Goal: Transaction & Acquisition: Purchase product/service

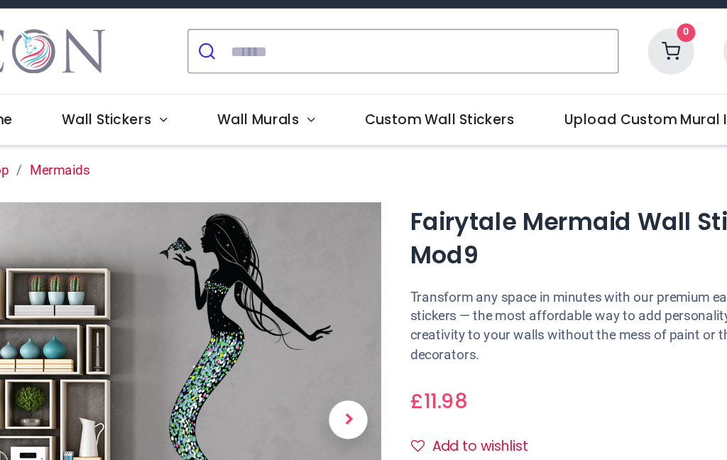
scroll to position [136, 0]
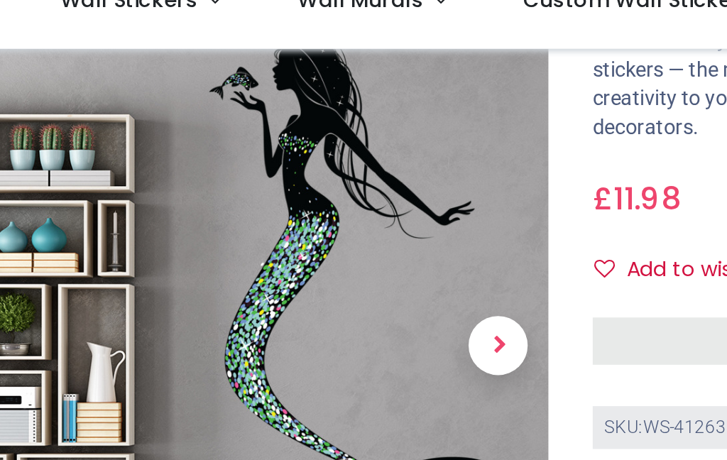
scroll to position [116, 0]
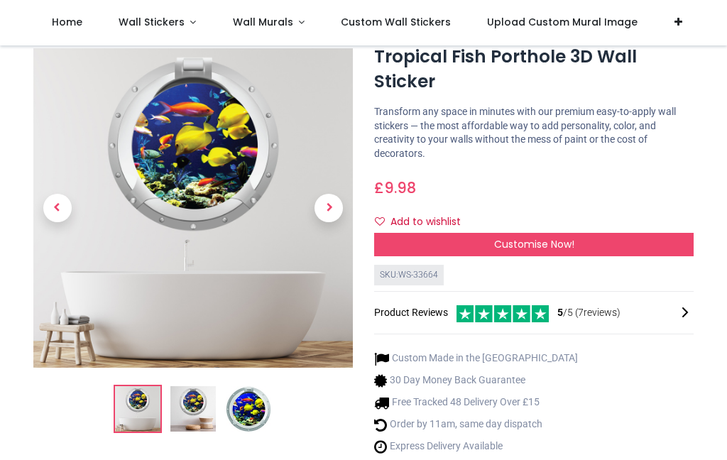
scroll to position [42, 0]
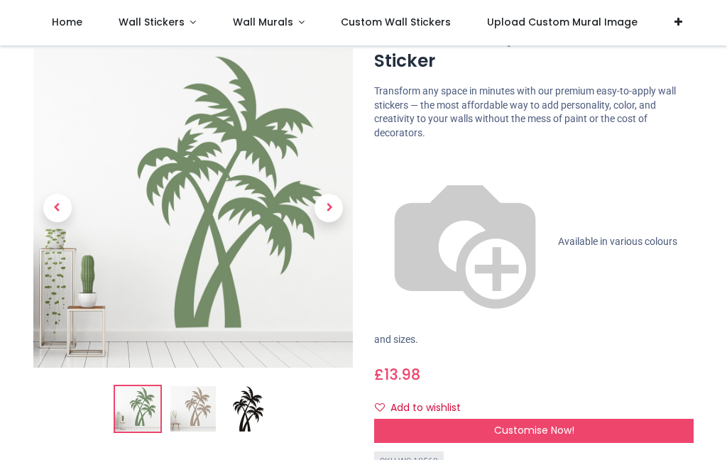
scroll to position [55, 0]
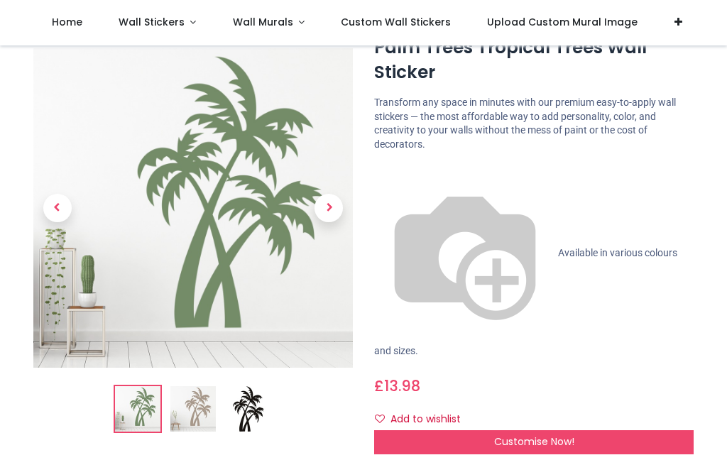
click at [438, 247] on span "Available in various colours and sizes." at bounding box center [525, 301] width 303 height 109
click at [381, 170] on img at bounding box center [465, 254] width 182 height 182
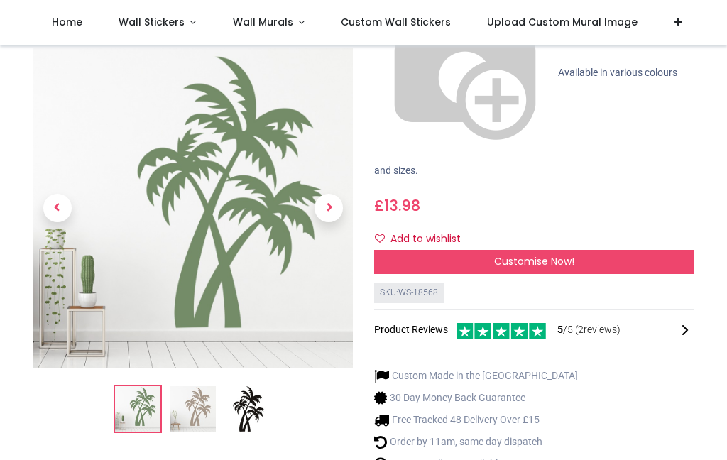
scroll to position [234, 0]
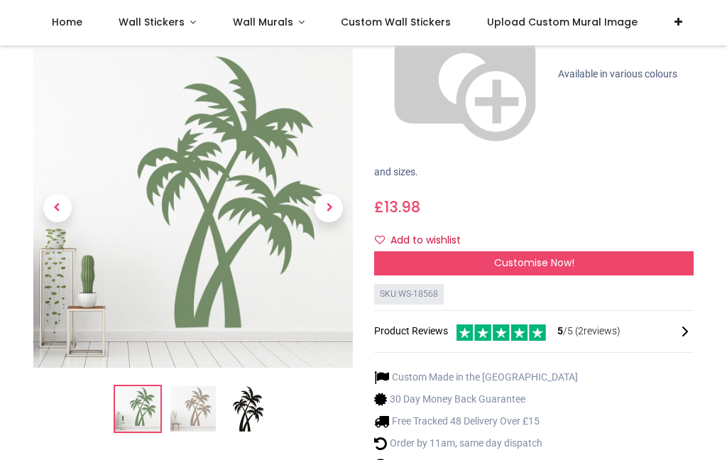
click at [329, 195] on span "Next" at bounding box center [329, 209] width 28 height 28
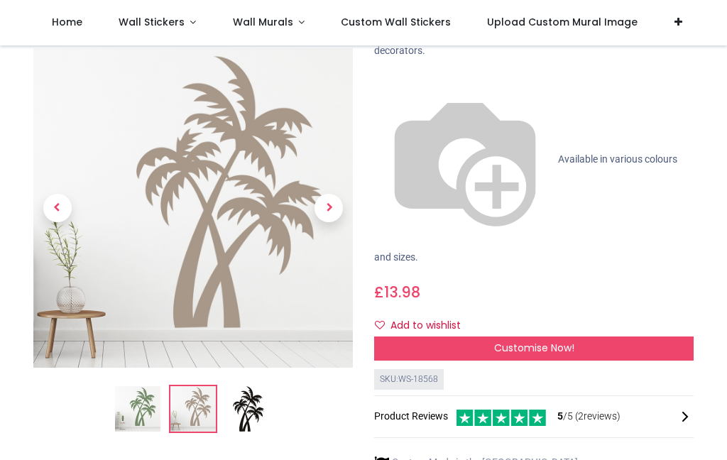
scroll to position [147, 0]
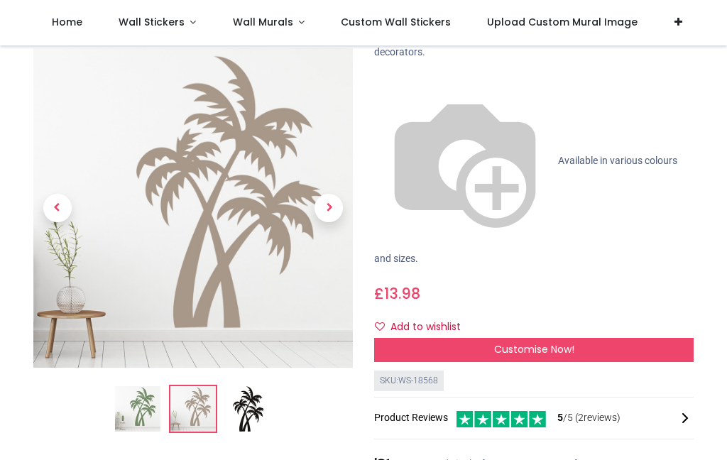
click at [333, 195] on span "Next" at bounding box center [329, 209] width 28 height 28
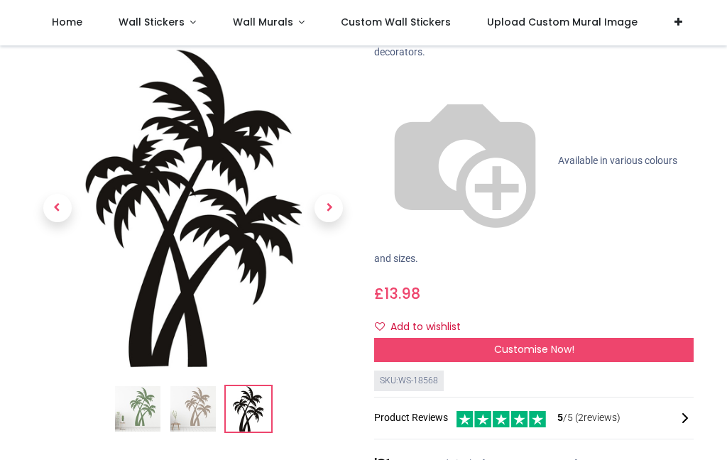
click at [332, 195] on span "Next" at bounding box center [329, 209] width 28 height 28
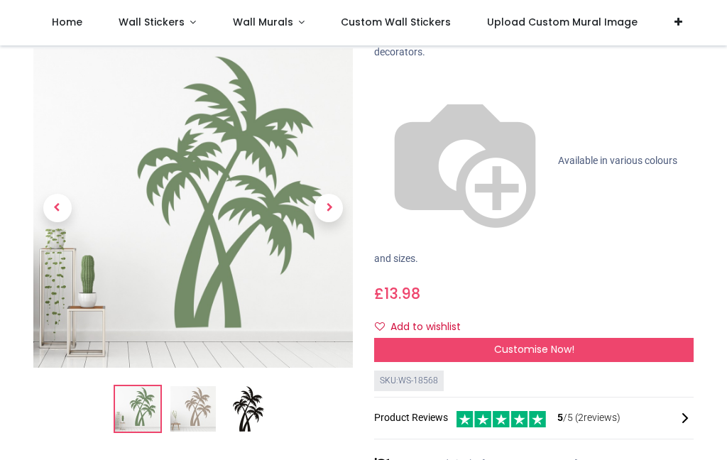
click at [325, 195] on span "Next" at bounding box center [329, 209] width 28 height 28
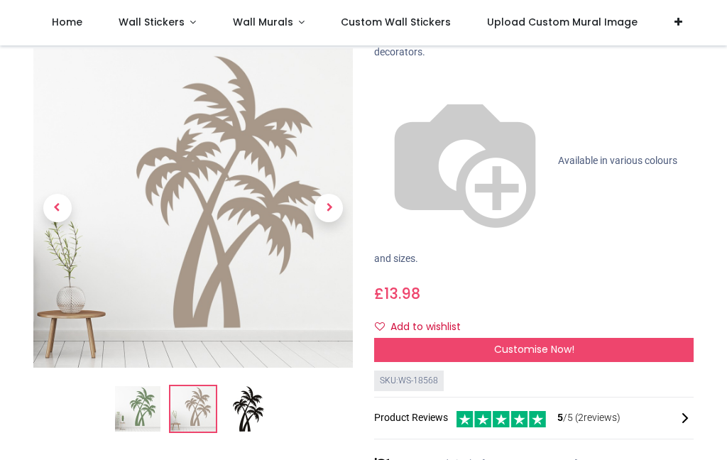
click at [328, 195] on span "Next" at bounding box center [329, 209] width 28 height 28
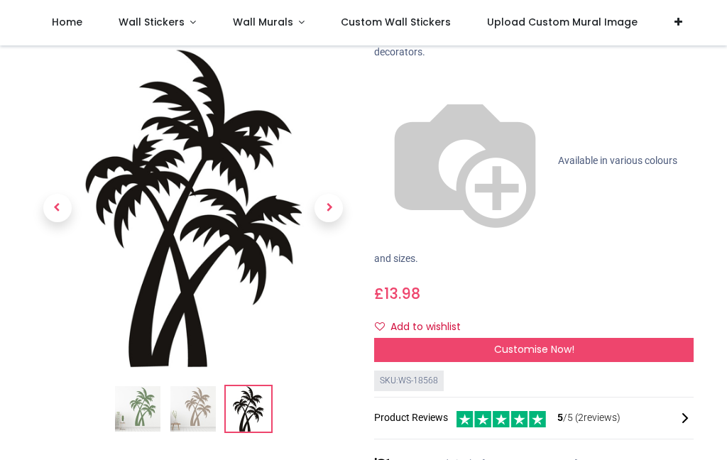
click at [330, 195] on span "Next" at bounding box center [329, 209] width 28 height 28
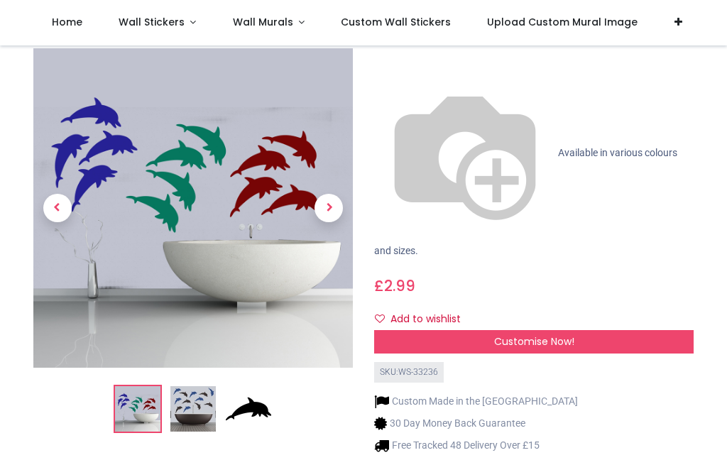
scroll to position [86, 0]
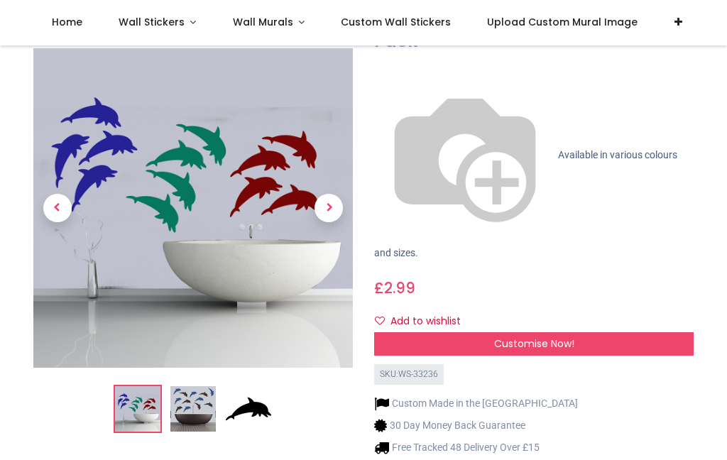
click at [342, 195] on span "Next" at bounding box center [329, 209] width 28 height 28
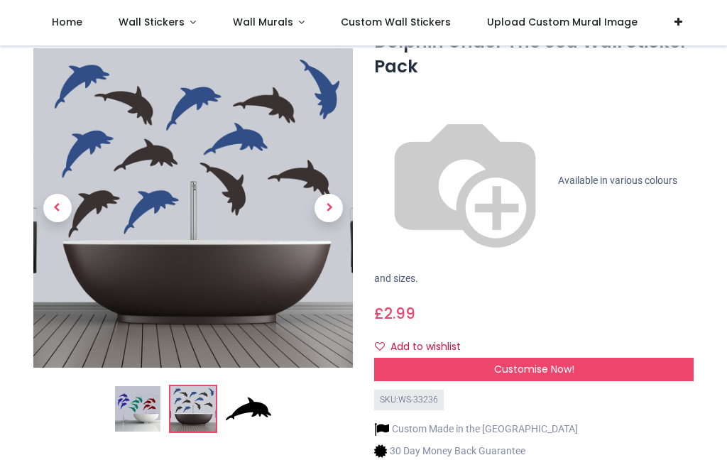
scroll to position [57, 0]
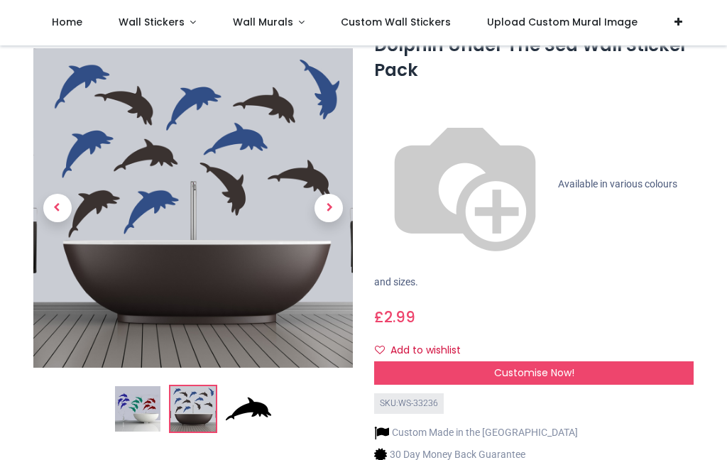
click at [337, 195] on span "Next" at bounding box center [329, 209] width 28 height 28
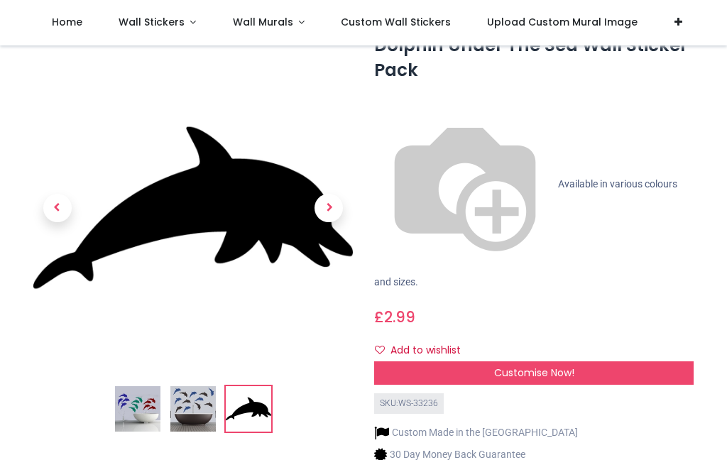
click at [335, 195] on span "Next" at bounding box center [329, 209] width 28 height 28
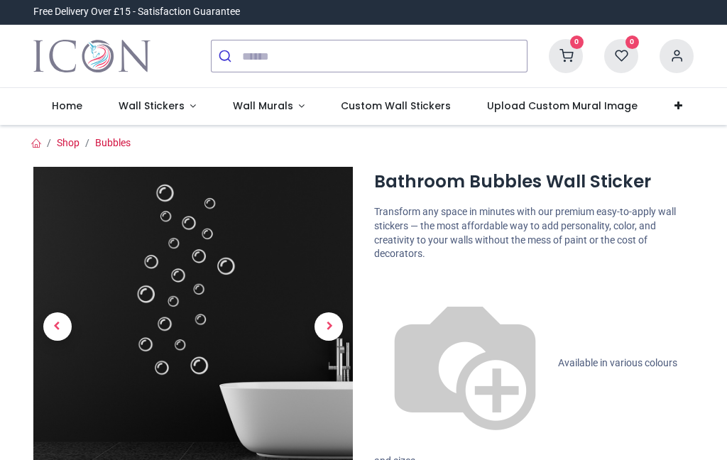
scroll to position [94, 0]
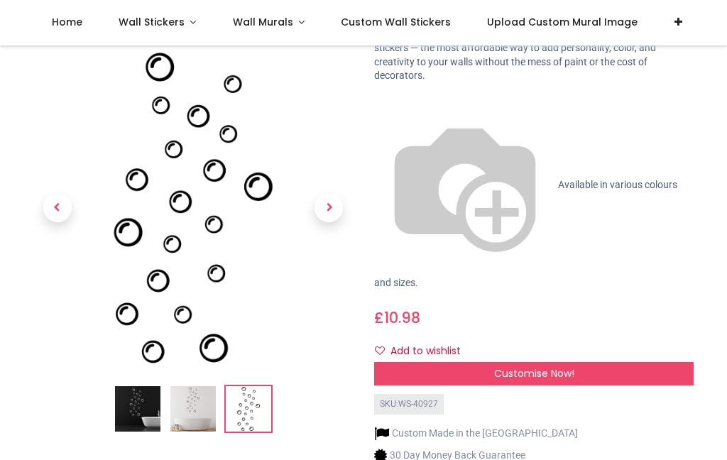
click at [332, 195] on span "Next" at bounding box center [329, 209] width 28 height 28
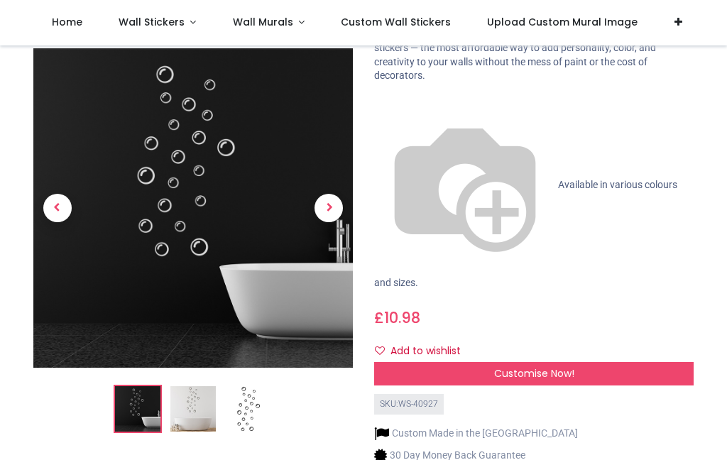
click at [335, 195] on span "Next" at bounding box center [329, 209] width 28 height 28
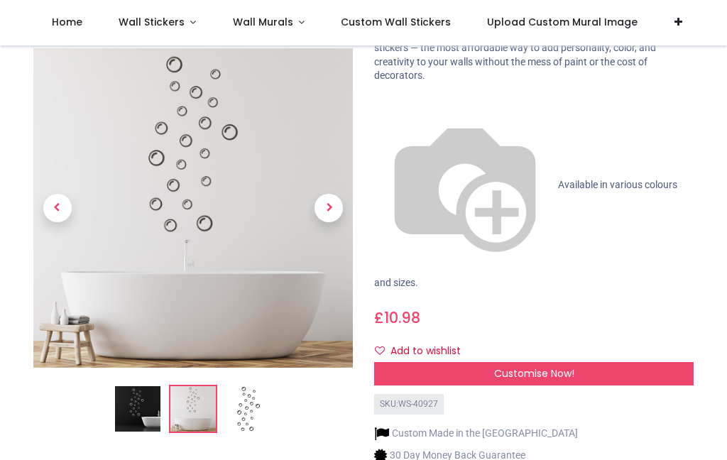
click at [337, 195] on span "Next" at bounding box center [329, 209] width 28 height 28
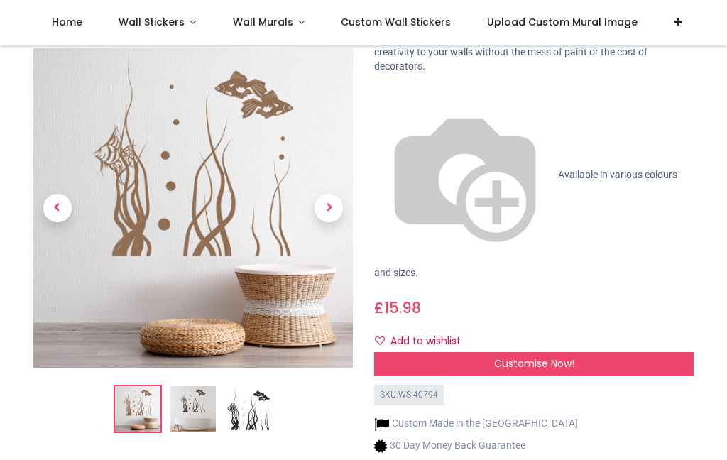
scroll to position [27, 0]
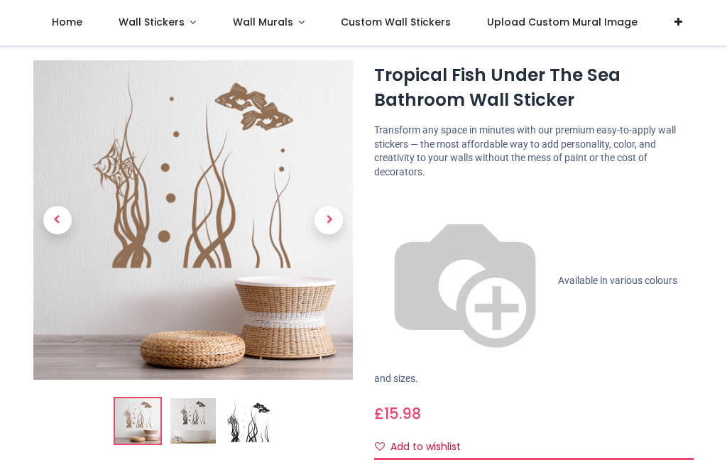
click at [338, 213] on span "Next" at bounding box center [329, 220] width 28 height 28
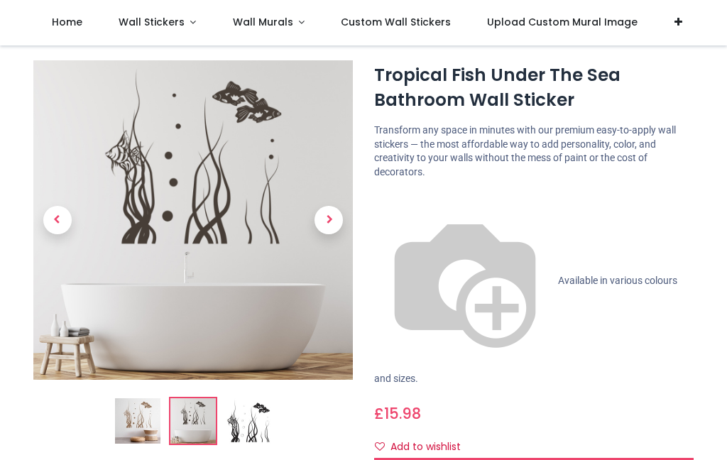
click at [335, 212] on span "Next" at bounding box center [329, 220] width 28 height 28
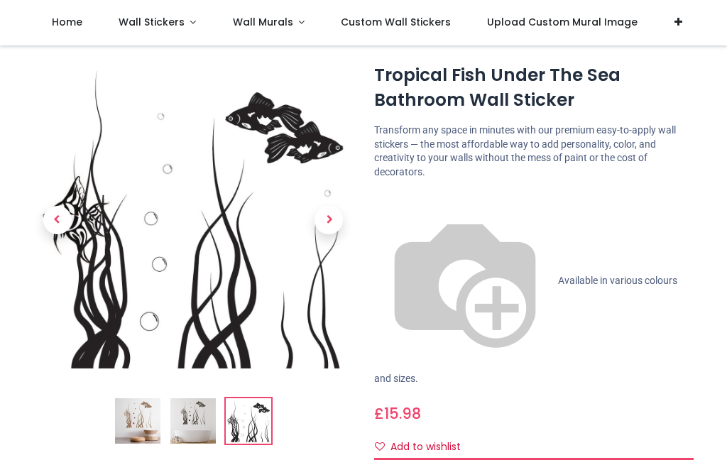
click at [335, 215] on span "Next" at bounding box center [329, 220] width 28 height 28
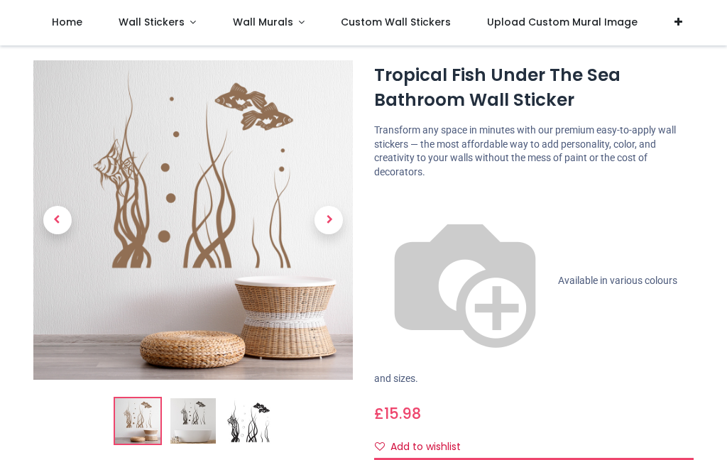
click at [335, 222] on span "Next" at bounding box center [329, 220] width 28 height 28
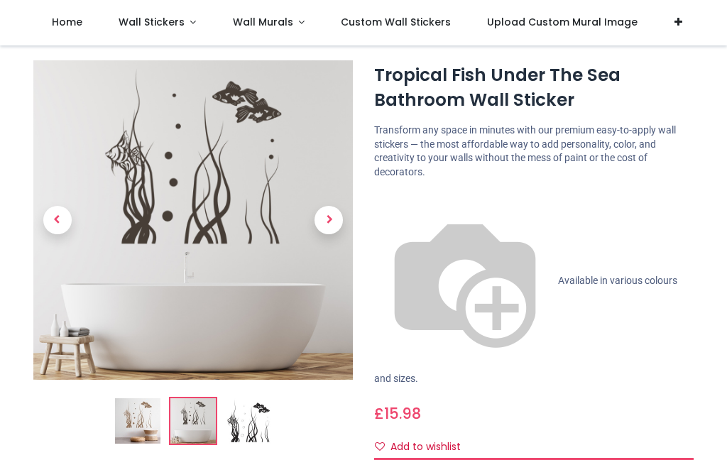
click at [332, 213] on span "Next" at bounding box center [329, 220] width 28 height 28
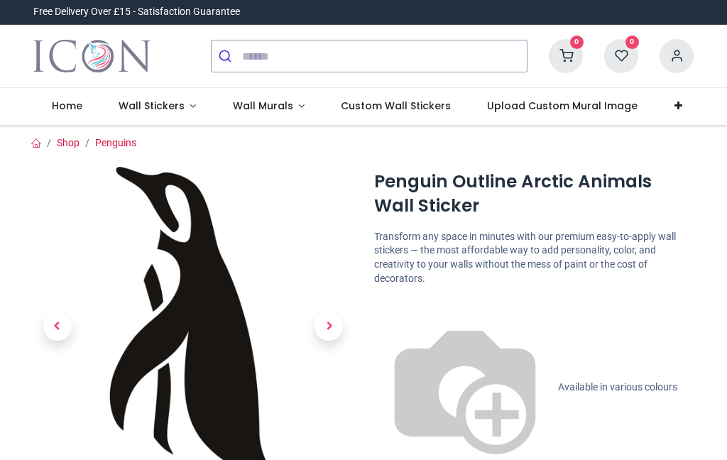
click at [332, 321] on span "Next" at bounding box center [329, 327] width 28 height 28
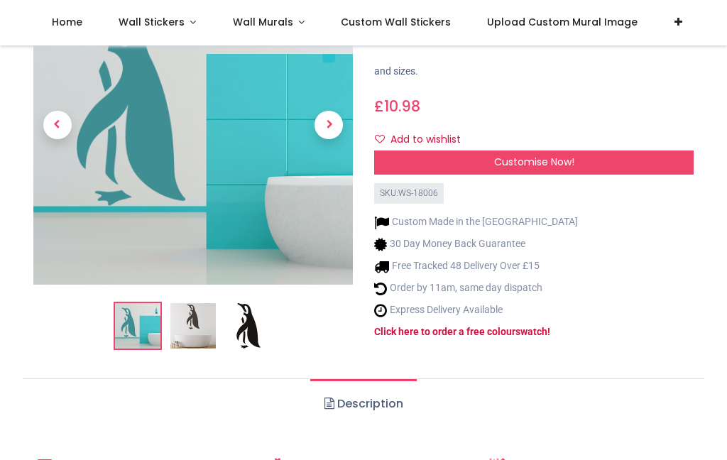
scroll to position [343, 0]
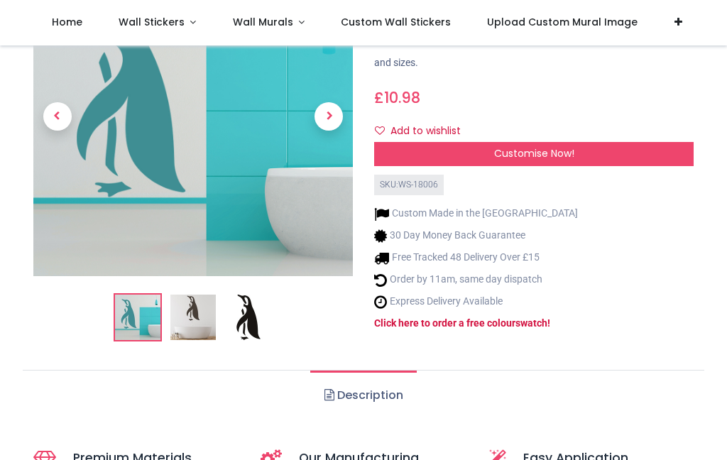
click at [337, 371] on link "Description" at bounding box center [363, 396] width 106 height 50
click at [383, 371] on link "Description" at bounding box center [363, 396] width 106 height 50
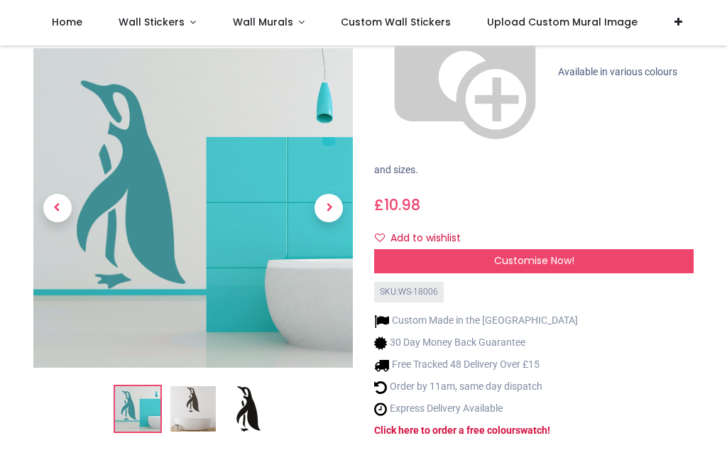
scroll to position [231, 0]
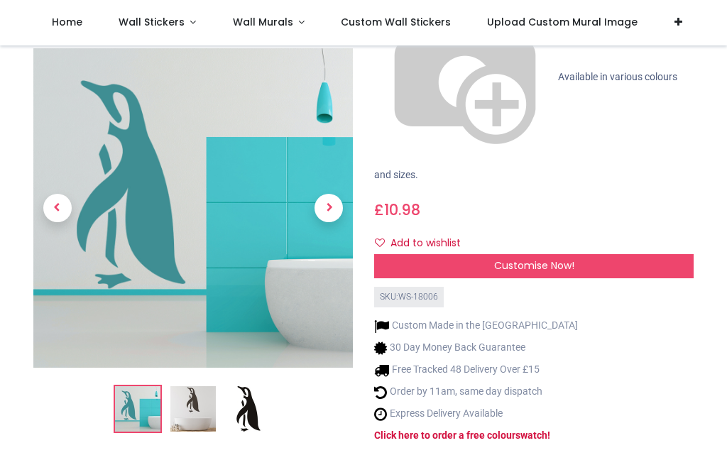
click at [477, 319] on li "Custom Made in the [GEOGRAPHIC_DATA]" at bounding box center [476, 326] width 204 height 15
click at [384, 319] on span at bounding box center [381, 326] width 15 height 15
click at [536, 259] on span "Customise Now!" at bounding box center [534, 266] width 80 height 14
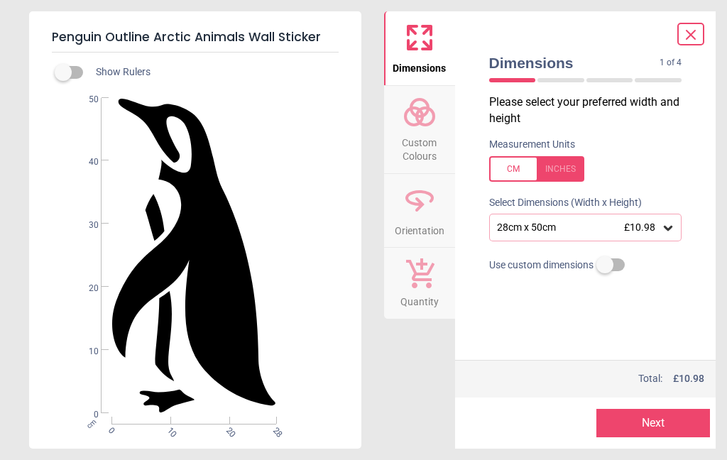
click at [417, 121] on circle at bounding box center [425, 116] width 17 height 17
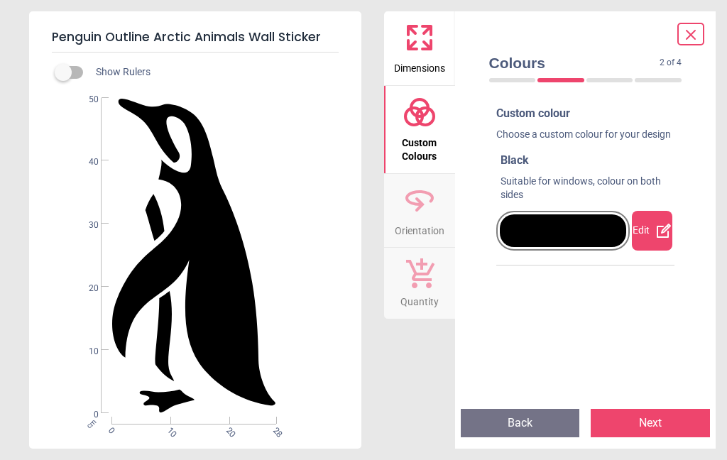
click at [659, 238] on icon at bounding box center [664, 231] width 14 height 14
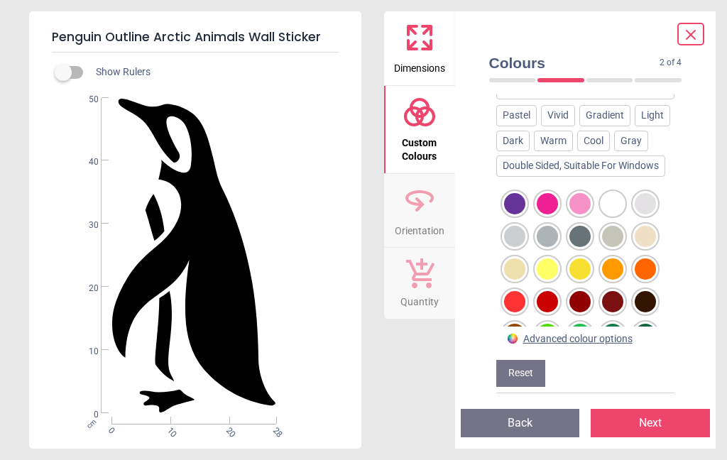
scroll to position [216, 0]
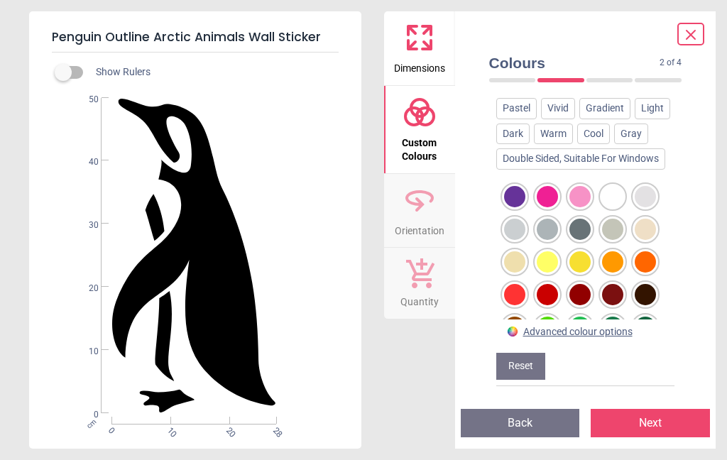
click at [610, 240] on div at bounding box center [612, 229] width 21 height 21
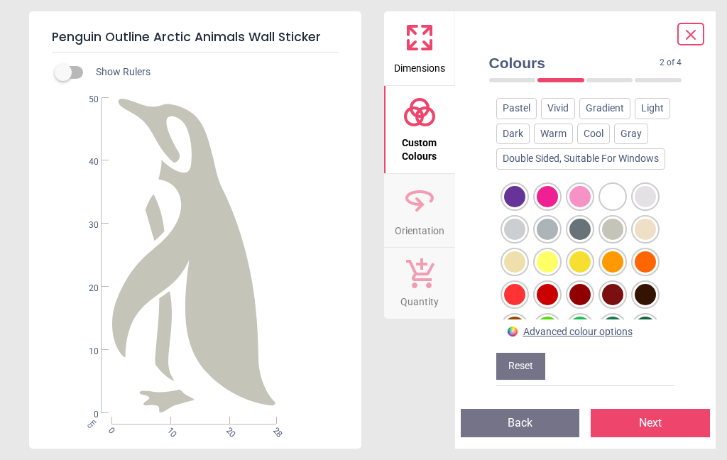
click at [517, 240] on div at bounding box center [514, 229] width 21 height 21
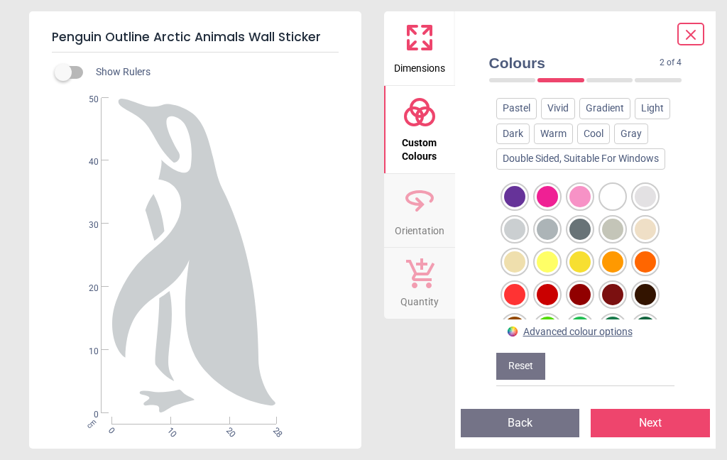
click at [546, 240] on div at bounding box center [547, 229] width 21 height 21
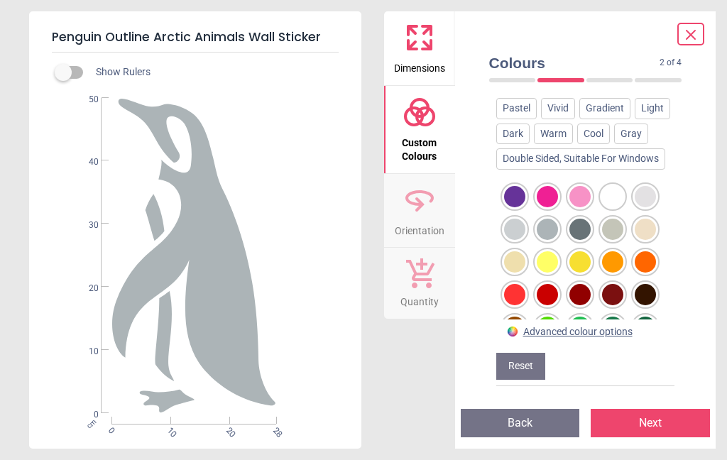
click at [514, 207] on div at bounding box center [514, 196] width 21 height 21
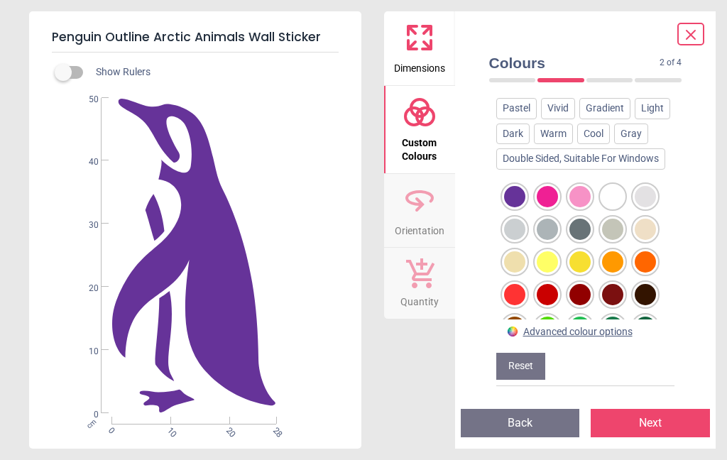
click at [646, 338] on div at bounding box center [645, 327] width 21 height 21
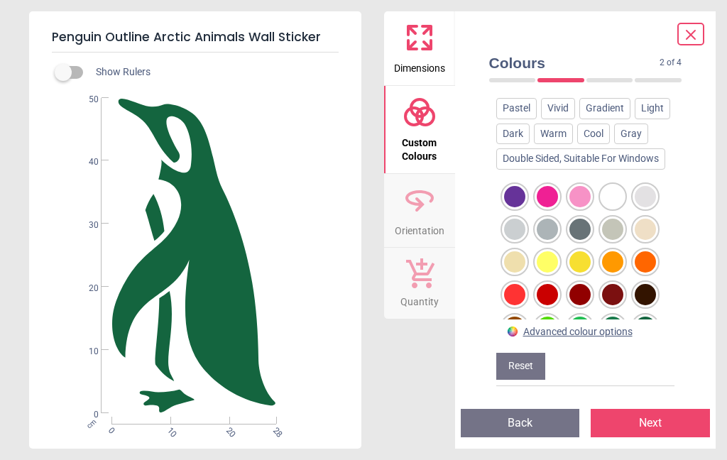
click at [583, 240] on div at bounding box center [580, 229] width 21 height 21
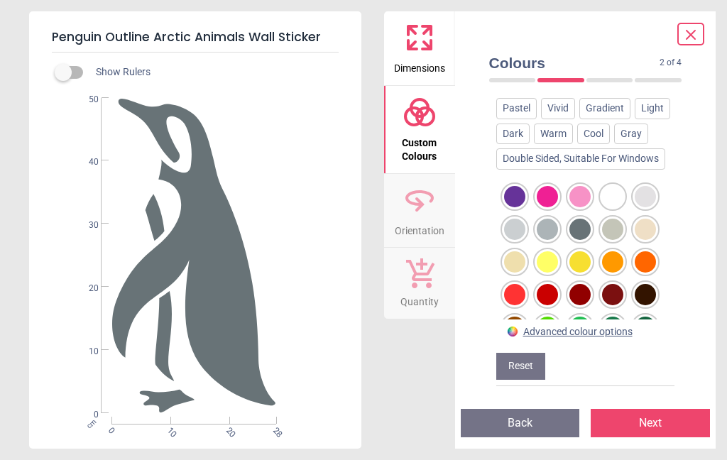
click at [580, 240] on div at bounding box center [580, 229] width 21 height 21
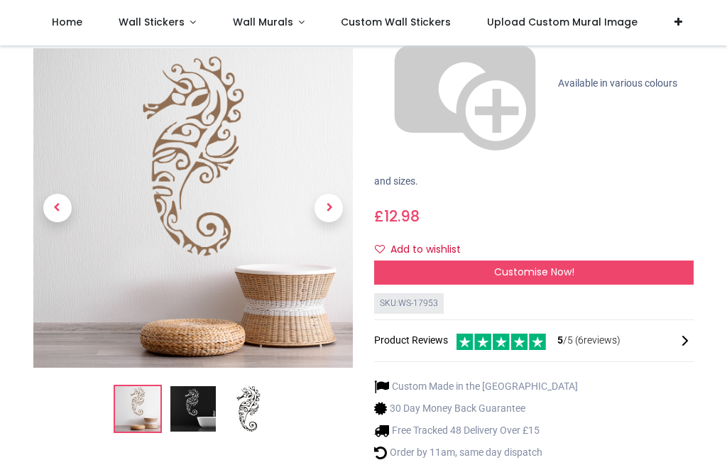
click at [475, 379] on li "Custom Made in the [GEOGRAPHIC_DATA]" at bounding box center [476, 386] width 204 height 15
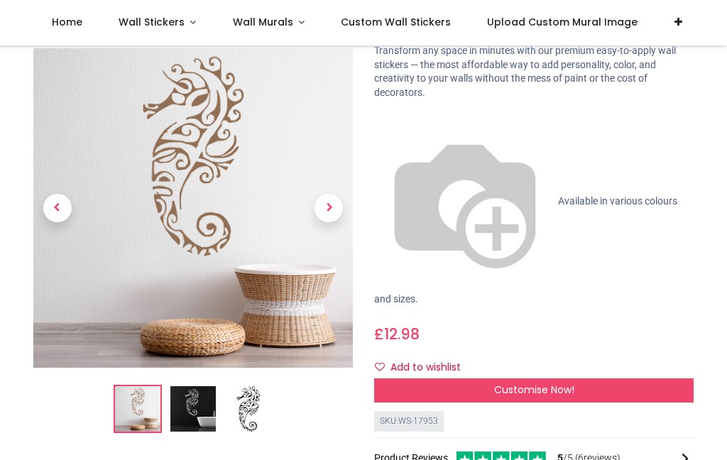
scroll to position [107, 0]
click at [548, 383] on span "Customise Now!" at bounding box center [534, 390] width 80 height 14
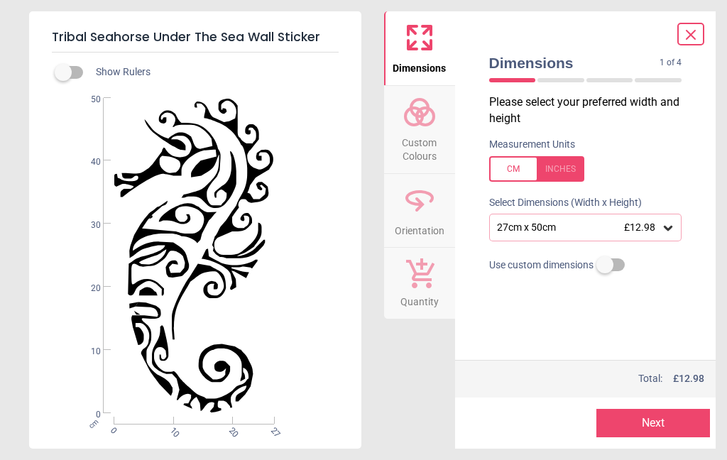
click at [423, 114] on circle at bounding box center [414, 116] width 17 height 17
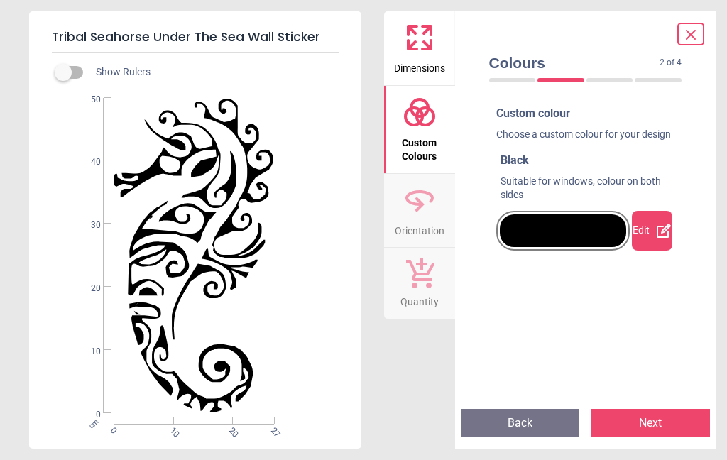
click at [668, 238] on icon at bounding box center [664, 231] width 14 height 14
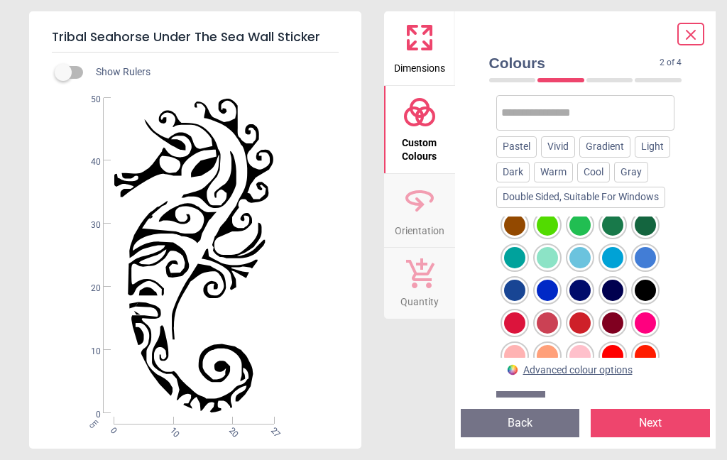
scroll to position [150, 0]
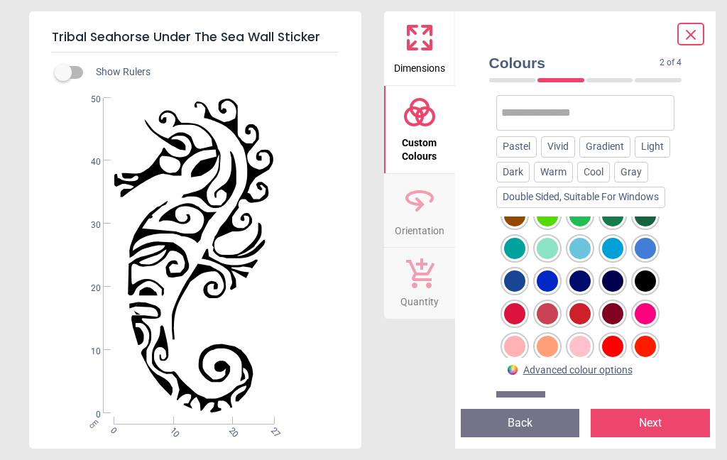
click at [555, 292] on div at bounding box center [547, 281] width 21 height 21
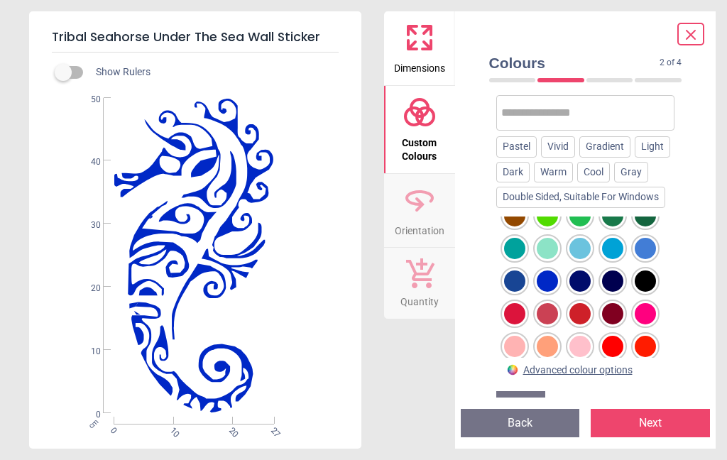
click at [515, 292] on div at bounding box center [514, 281] width 21 height 21
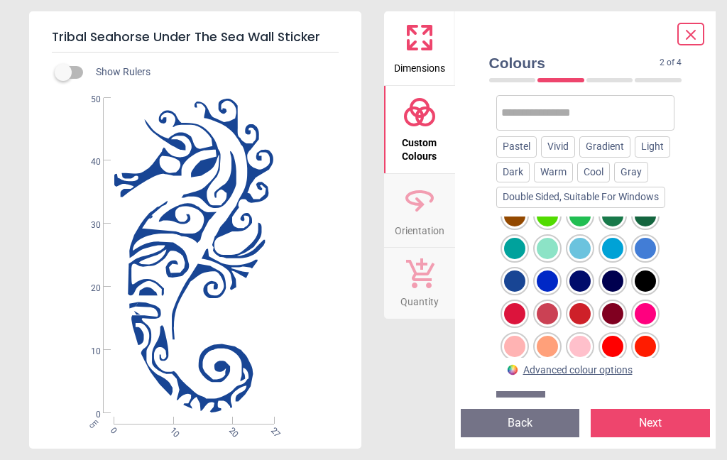
click at [648, 259] on div at bounding box center [645, 248] width 21 height 21
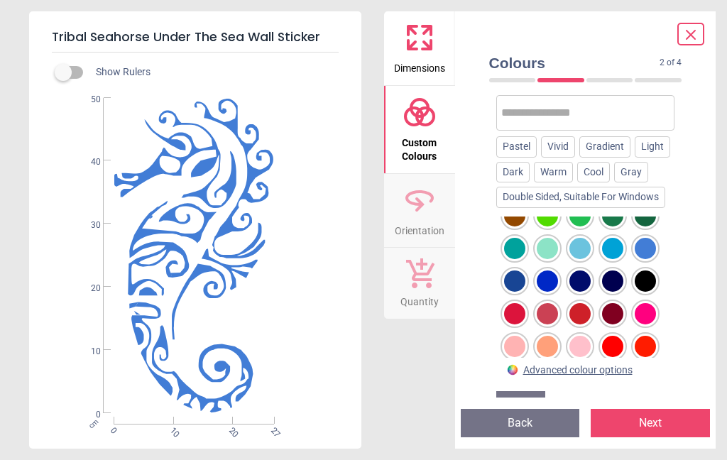
click at [652, 292] on div at bounding box center [645, 281] width 21 height 21
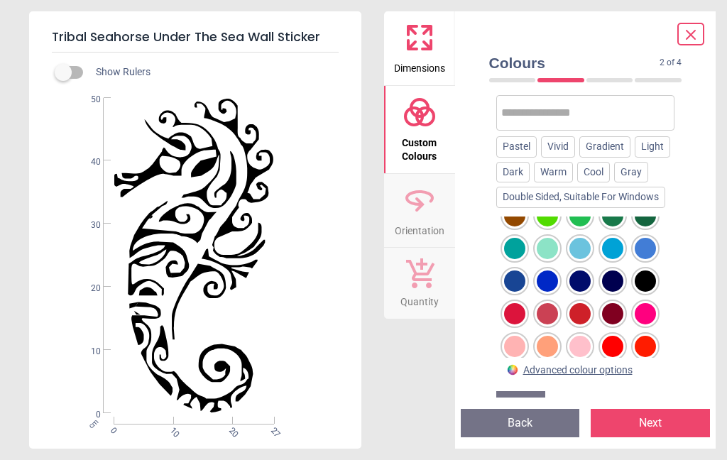
click at [617, 292] on div at bounding box center [612, 281] width 21 height 21
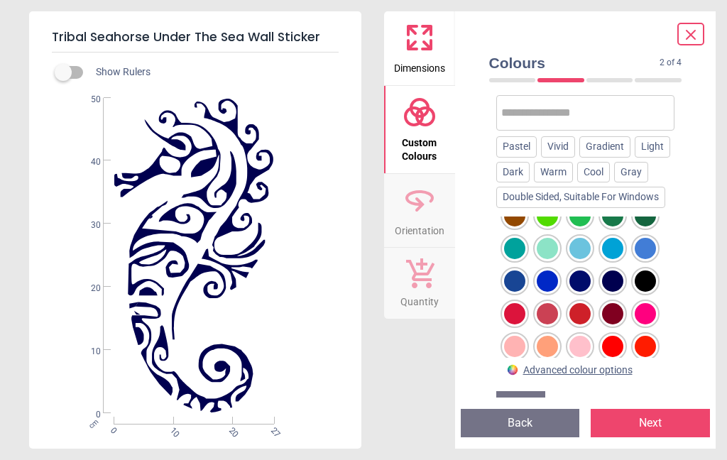
click at [582, 259] on div at bounding box center [580, 248] width 21 height 21
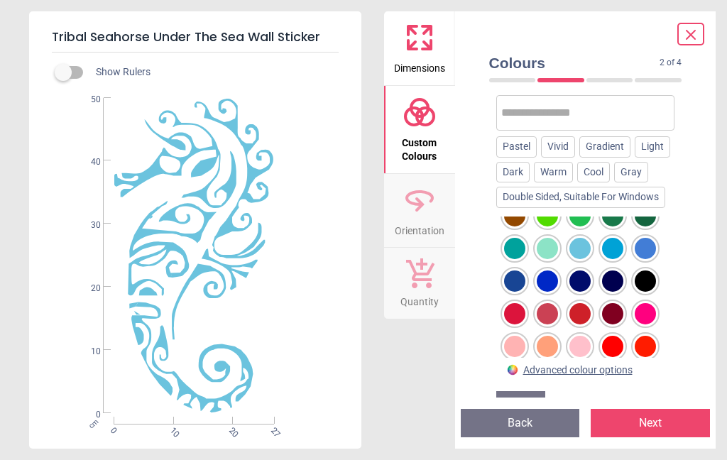
click at [472, 251] on div "Colours 2 of 4 2 of 5 Custom colour Choose a custom colour for your design Sky …" at bounding box center [585, 230] width 261 height 438
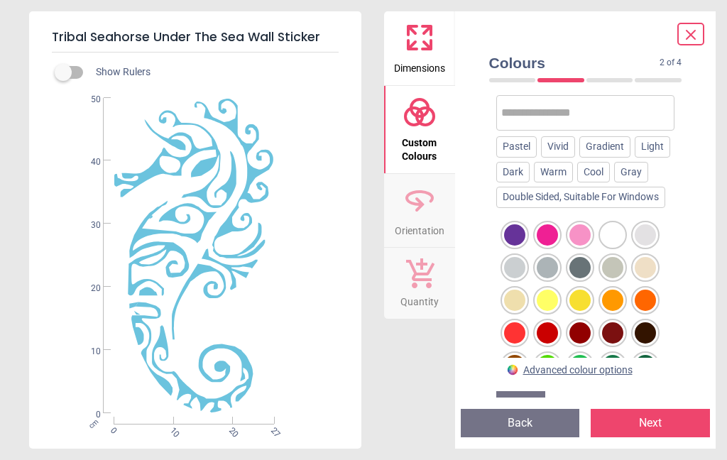
scroll to position [0, 0]
click at [514, 246] on div at bounding box center [514, 234] width 21 height 21
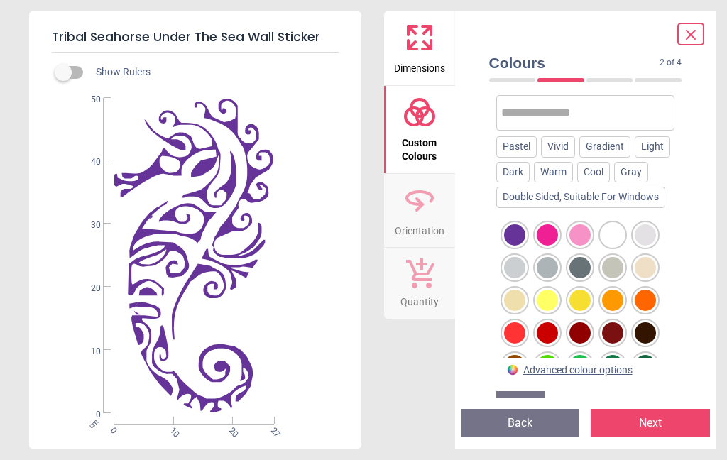
click at [582, 278] on div at bounding box center [580, 267] width 21 height 21
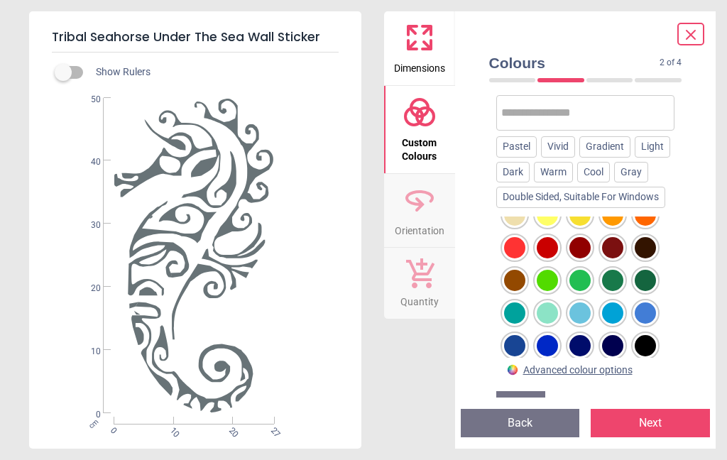
scroll to position [80, 0]
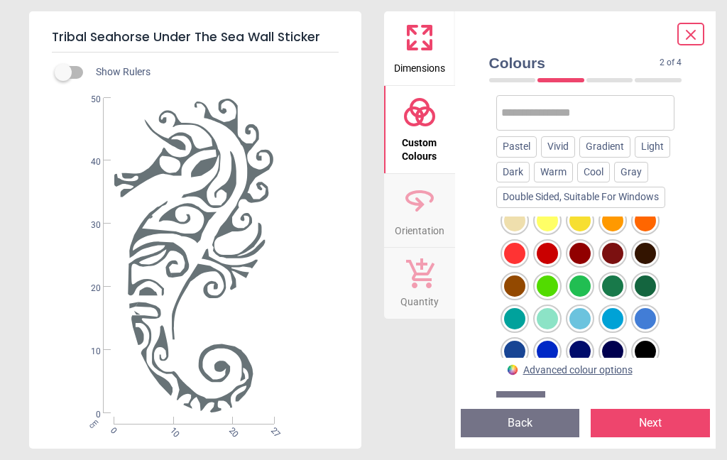
click at [609, 264] on div at bounding box center [612, 253] width 21 height 21
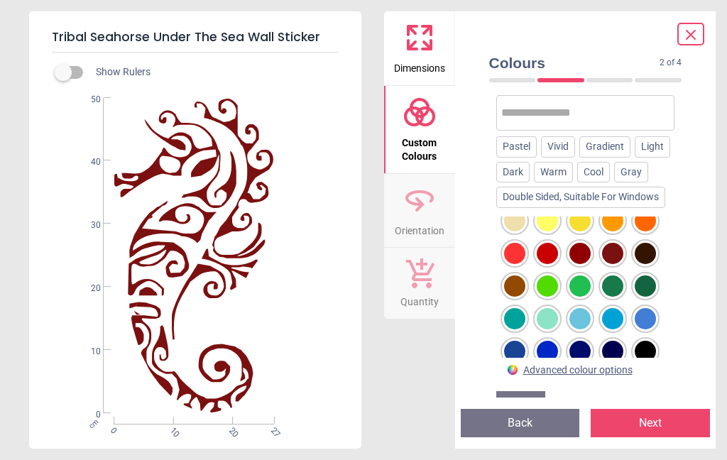
click at [654, 264] on div at bounding box center [645, 253] width 21 height 21
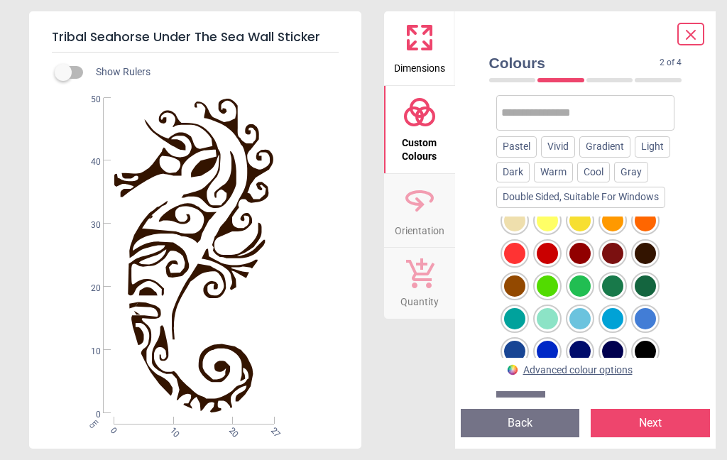
click at [645, 264] on div at bounding box center [645, 253] width 21 height 21
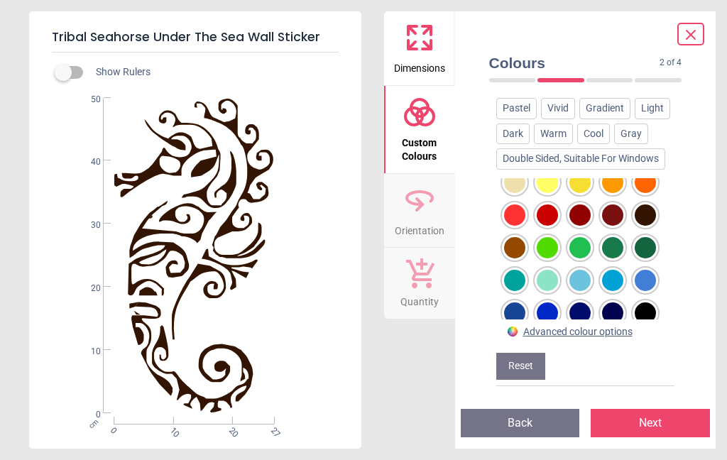
scroll to position [261, 0]
click at [580, 270] on div at bounding box center [580, 280] width 21 height 21
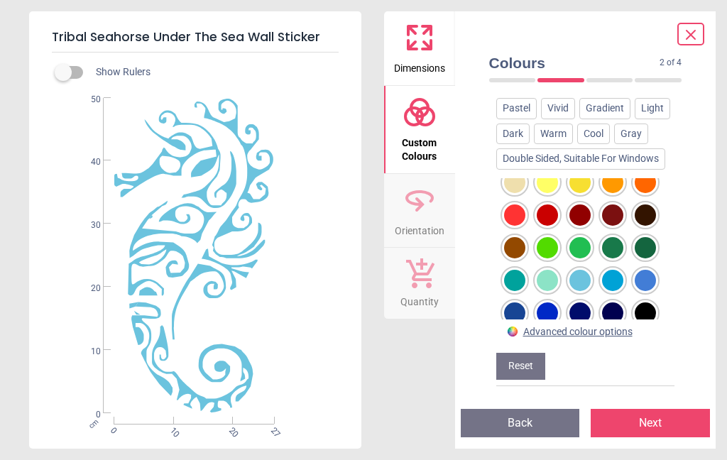
click at [612, 270] on div at bounding box center [612, 280] width 21 height 21
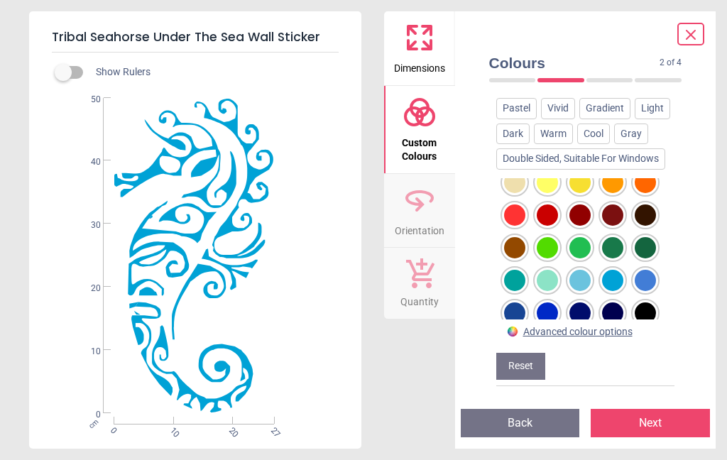
click at [638, 270] on div at bounding box center [645, 280] width 21 height 21
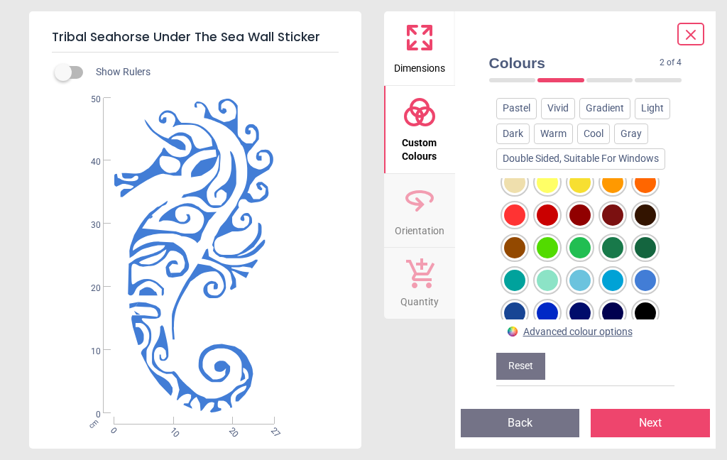
click at [511, 303] on div at bounding box center [514, 313] width 21 height 21
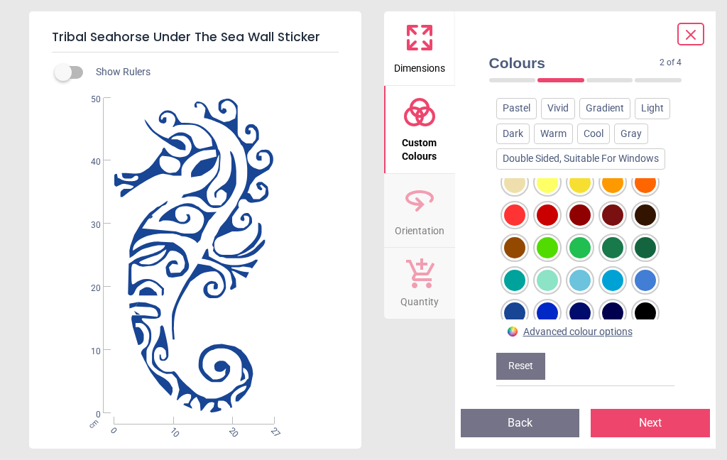
click at [550, 303] on div at bounding box center [547, 313] width 21 height 21
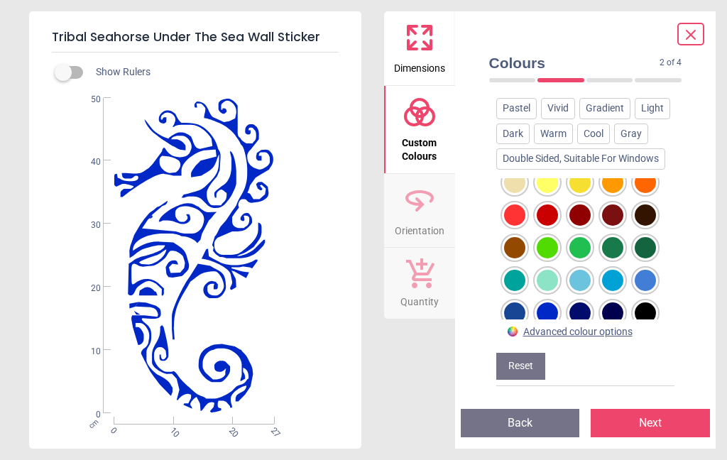
click at [514, 303] on div at bounding box center [514, 313] width 21 height 21
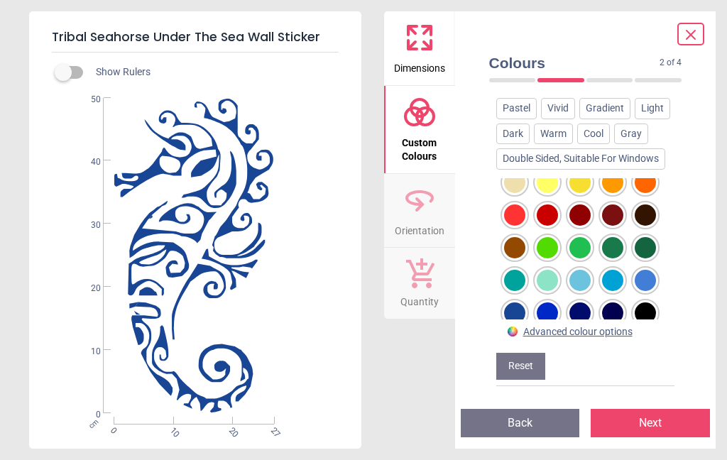
click at [551, 303] on div at bounding box center [547, 313] width 21 height 21
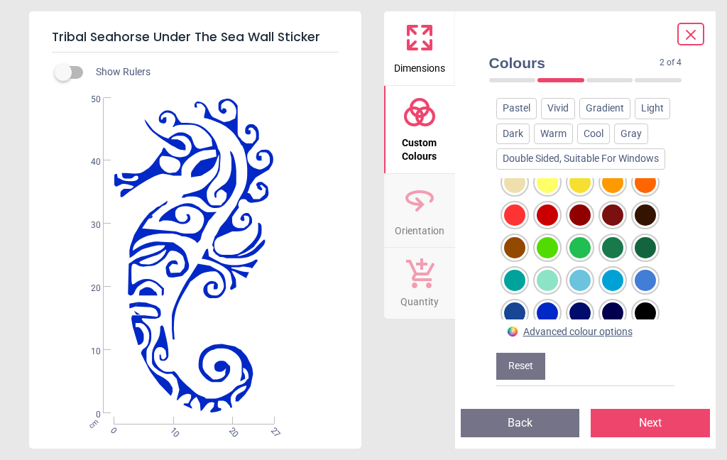
click at [573, 303] on div at bounding box center [580, 313] width 21 height 21
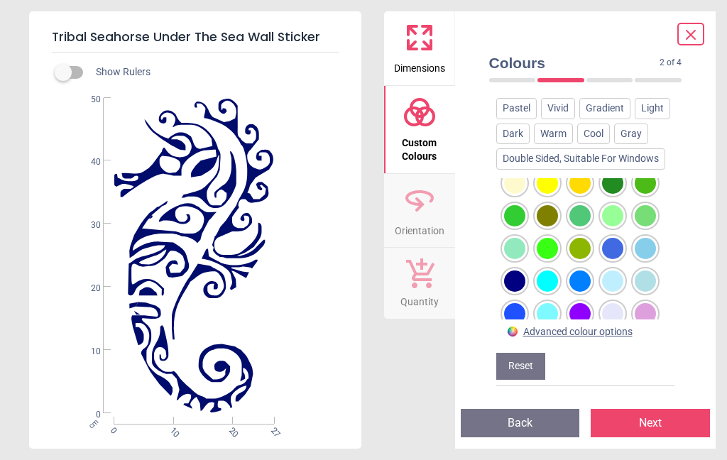
scroll to position [411, 0]
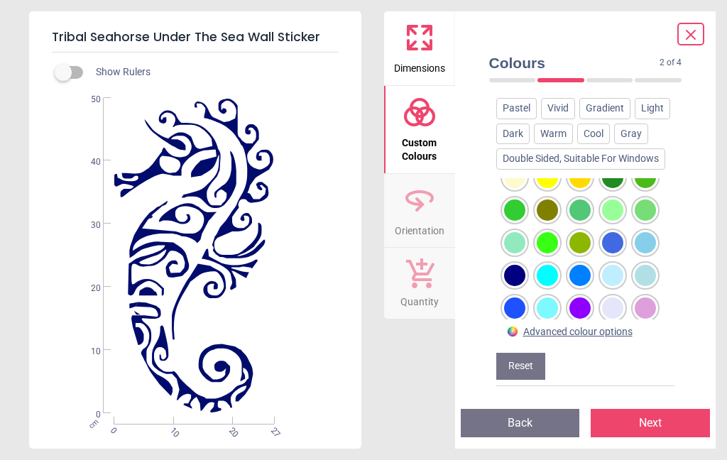
click at [610, 232] on div at bounding box center [612, 242] width 21 height 21
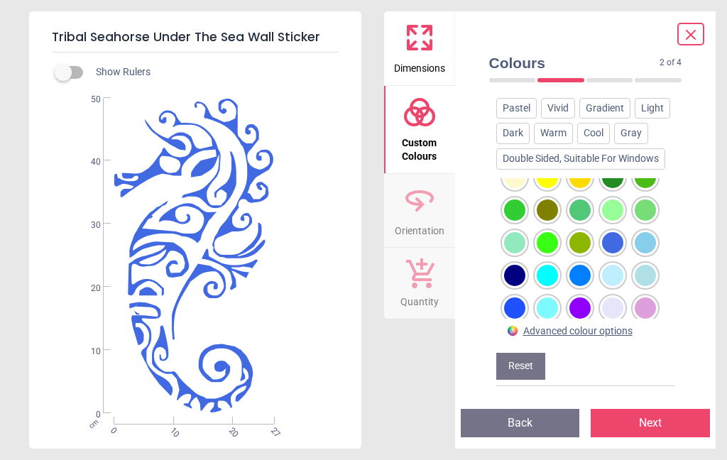
scroll to position [229, 0]
click at [513, 265] on div at bounding box center [514, 275] width 21 height 21
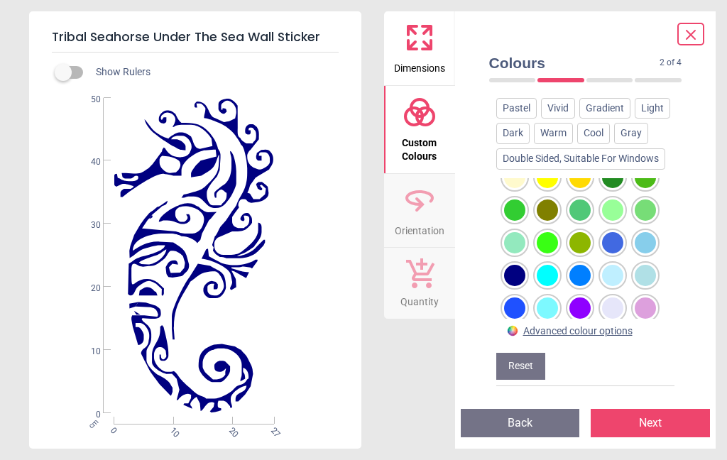
click at [578, 265] on div at bounding box center [580, 275] width 21 height 21
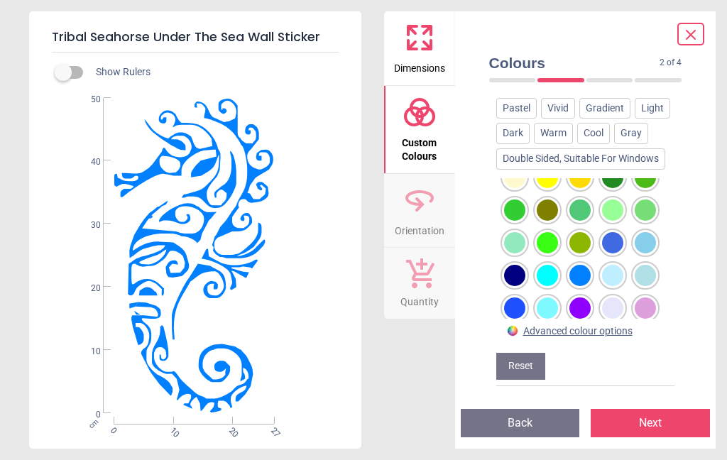
click at [577, 265] on div at bounding box center [580, 275] width 21 height 21
click at [511, 265] on div at bounding box center [514, 275] width 21 height 21
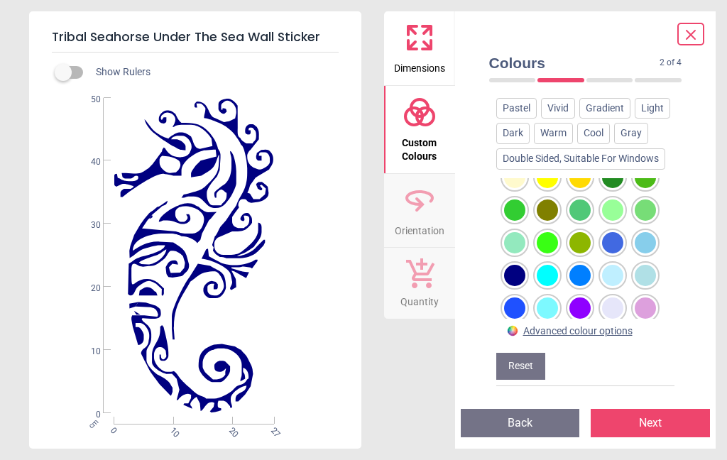
click at [585, 298] on div at bounding box center [580, 308] width 21 height 21
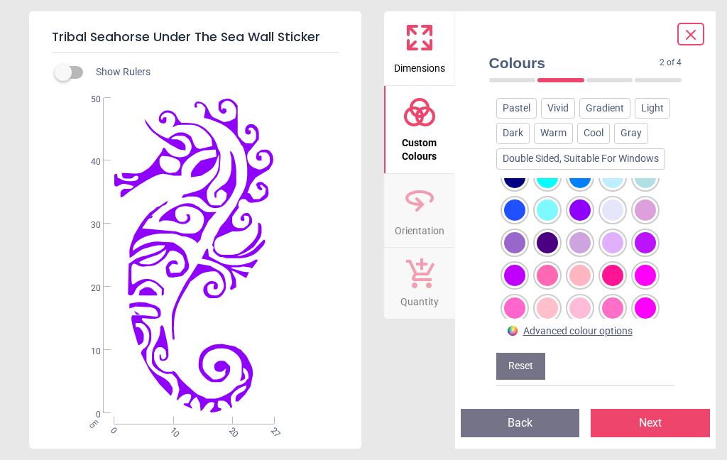
scroll to position [505, 0]
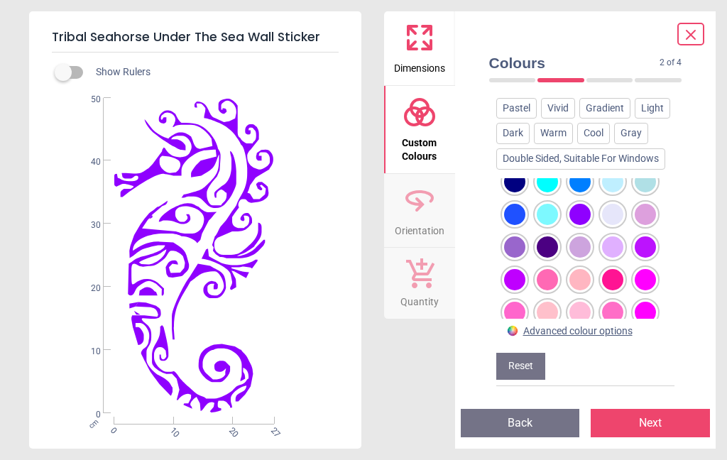
click at [505, 204] on div at bounding box center [514, 214] width 21 height 21
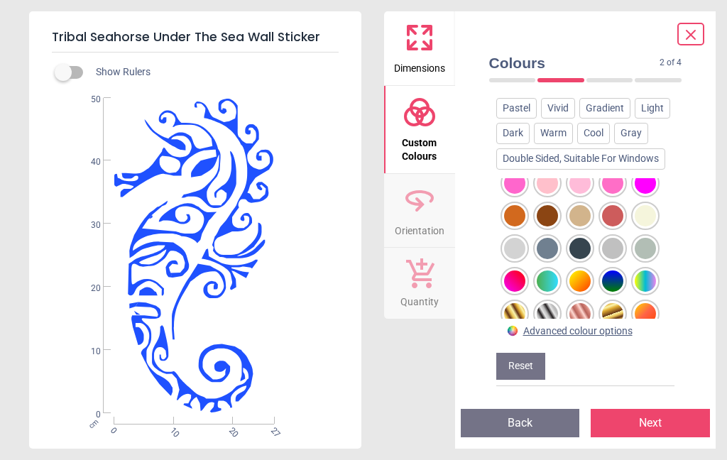
scroll to position [639, 0]
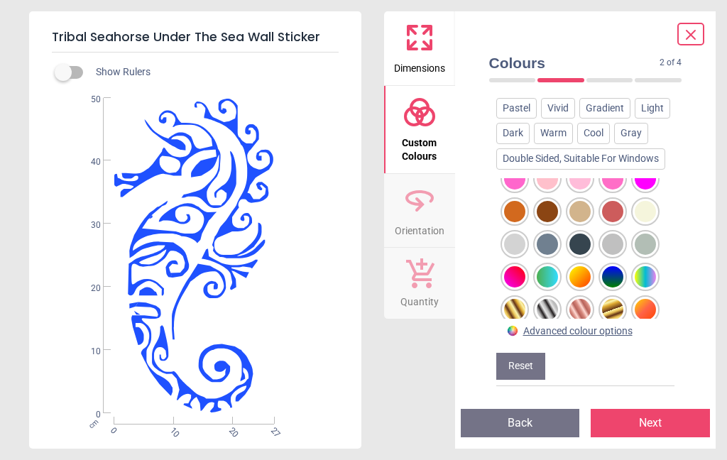
click at [541, 234] on div at bounding box center [547, 244] width 21 height 21
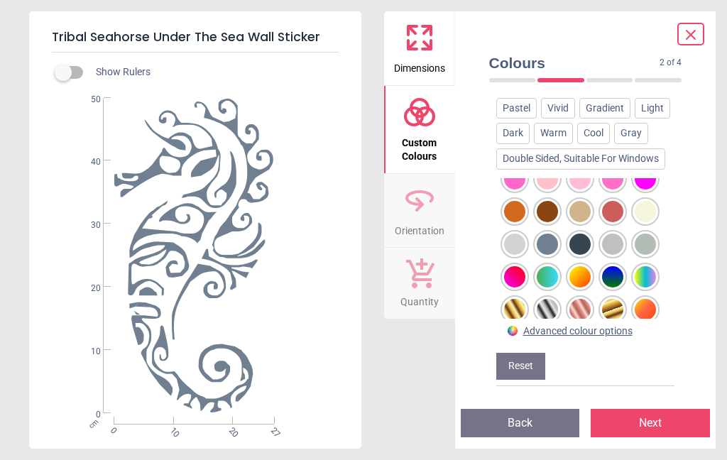
click at [609, 266] on div at bounding box center [612, 276] width 21 height 21
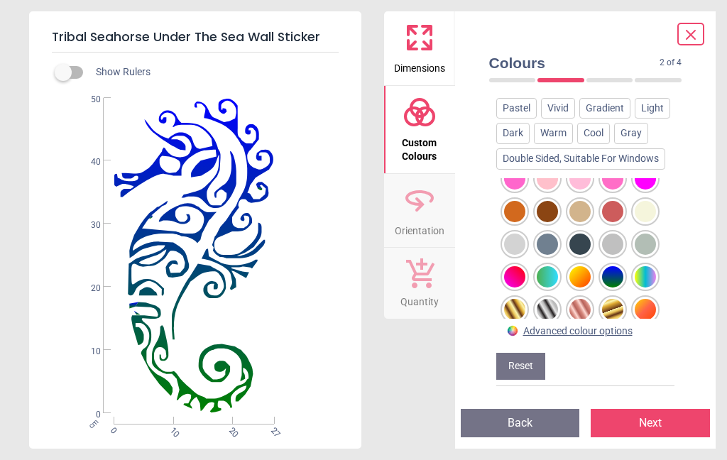
click at [612, 266] on div at bounding box center [612, 276] width 21 height 21
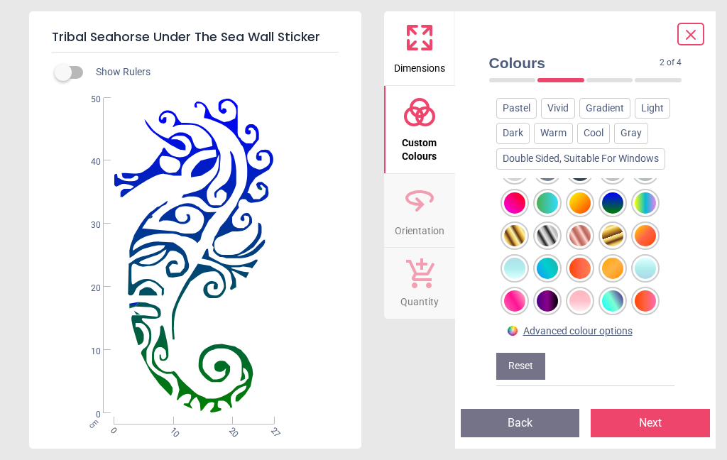
scroll to position [712, 0]
click at [540, 226] on div at bounding box center [547, 236] width 21 height 21
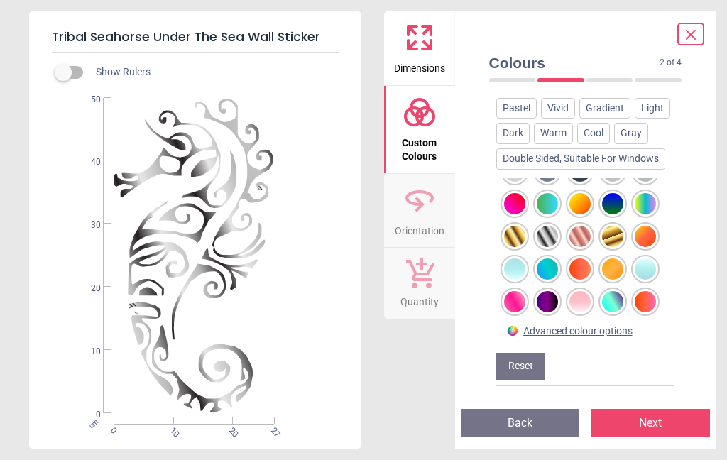
click at [550, 291] on div at bounding box center [547, 301] width 21 height 21
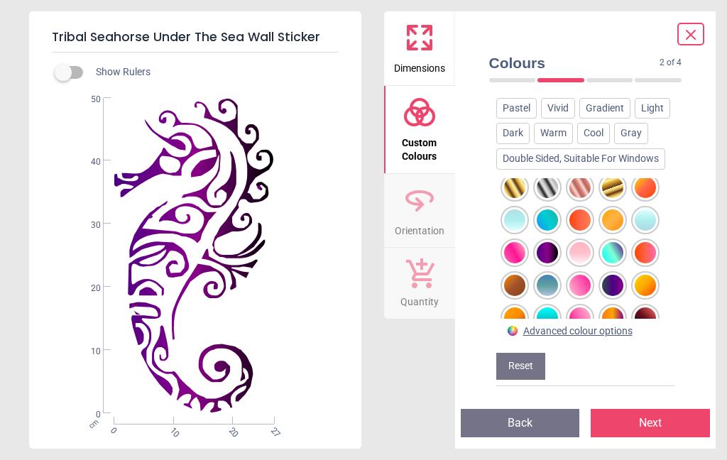
scroll to position [762, 0]
click at [616, 274] on div at bounding box center [612, 284] width 21 height 21
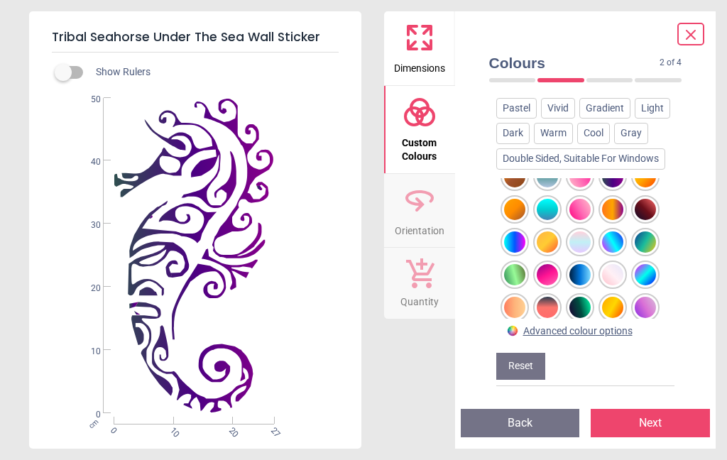
scroll to position [870, 0]
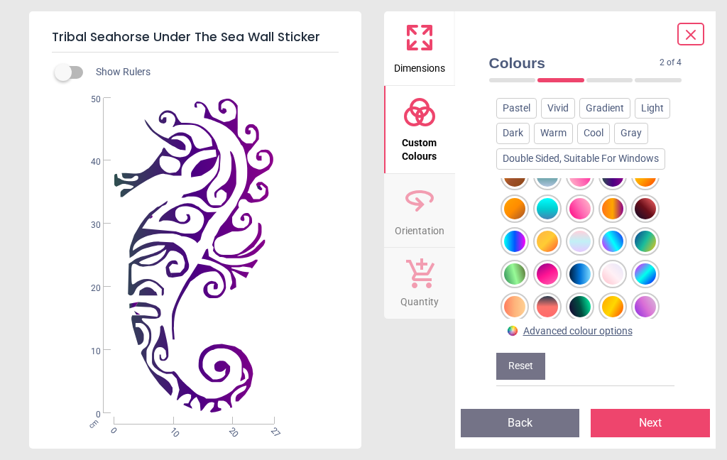
click at [616, 231] on div at bounding box center [612, 241] width 21 height 21
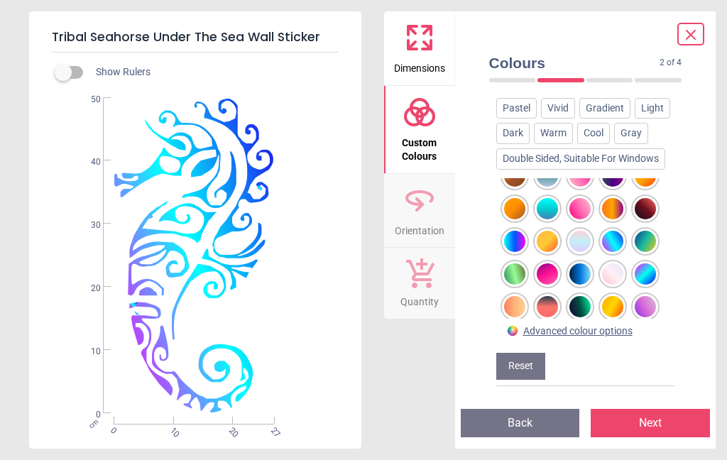
click at [510, 231] on div at bounding box center [514, 241] width 21 height 21
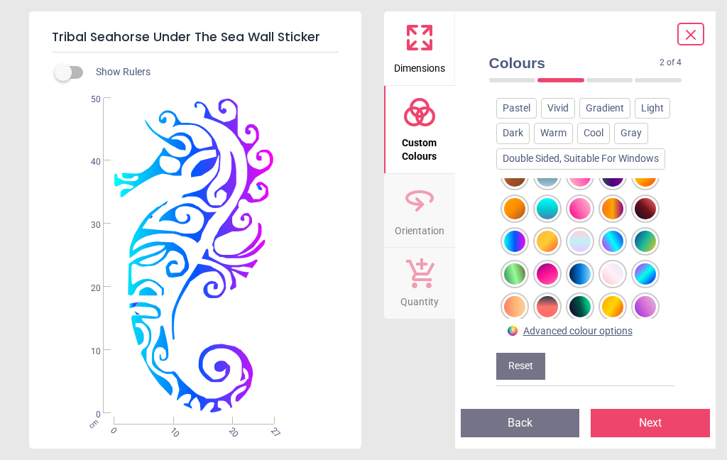
click at [577, 264] on div at bounding box center [580, 274] width 21 height 21
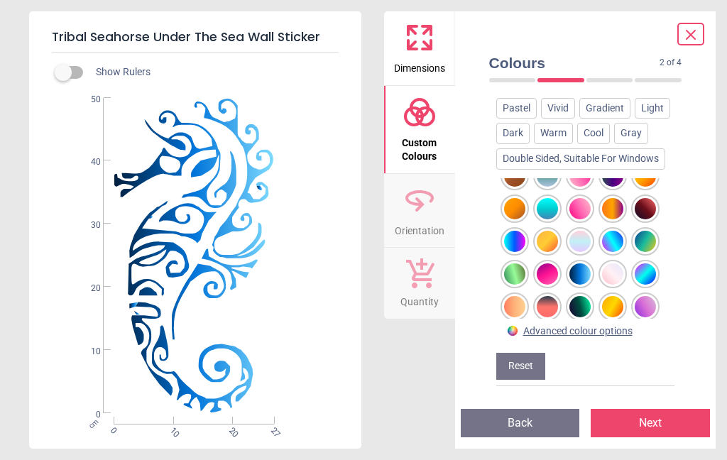
click at [579, 296] on div at bounding box center [580, 306] width 21 height 21
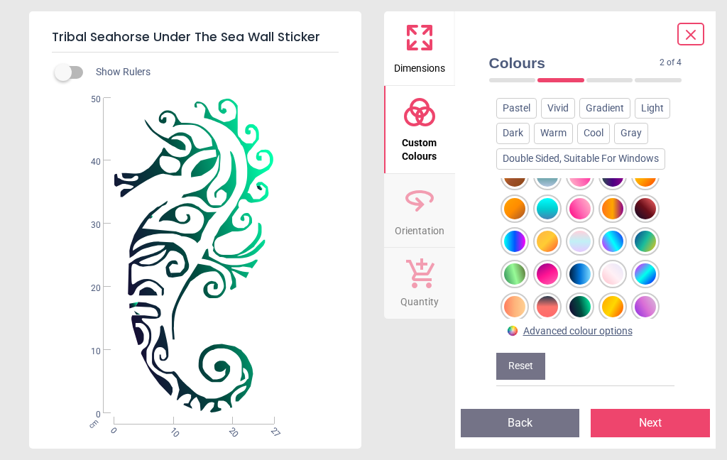
click at [643, 264] on div at bounding box center [645, 274] width 21 height 21
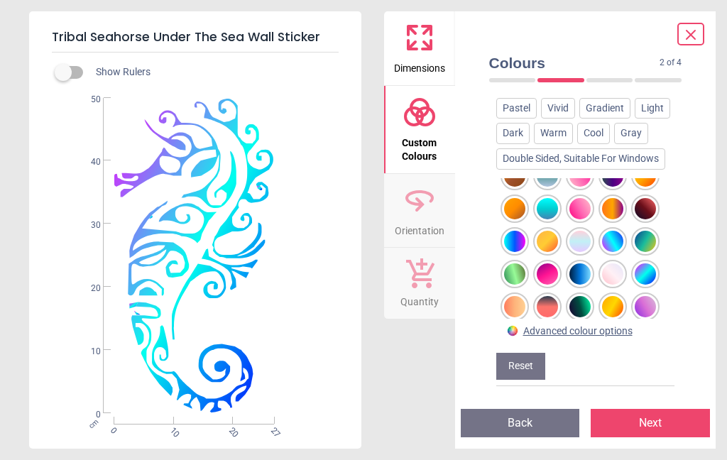
click at [612, 231] on div at bounding box center [612, 241] width 21 height 21
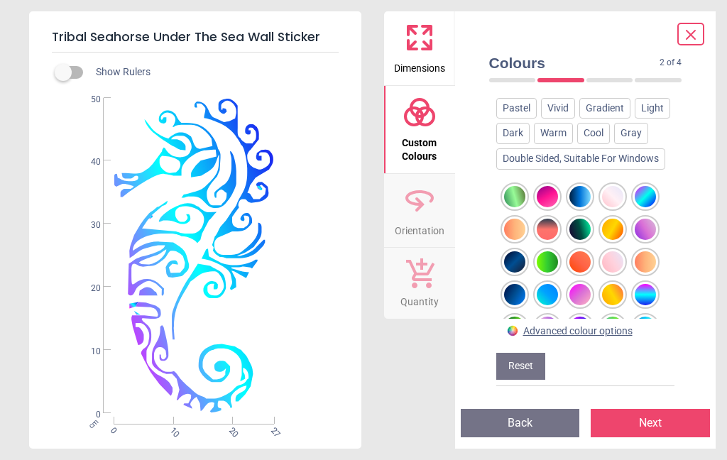
scroll to position [955, 0]
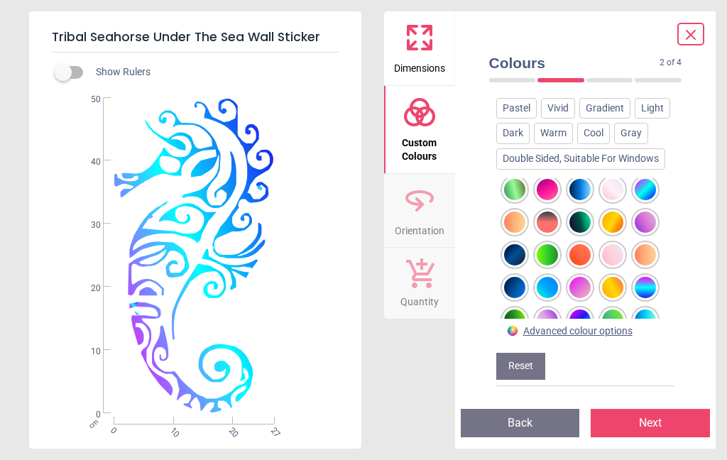
click at [653, 277] on div at bounding box center [645, 287] width 21 height 21
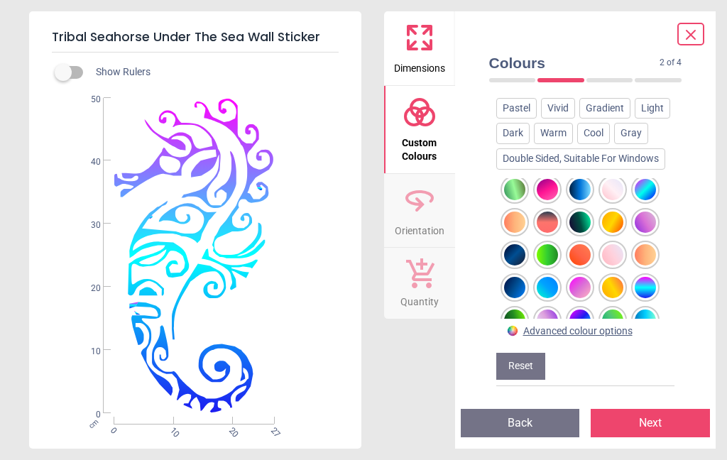
click at [546, 277] on div at bounding box center [547, 287] width 21 height 21
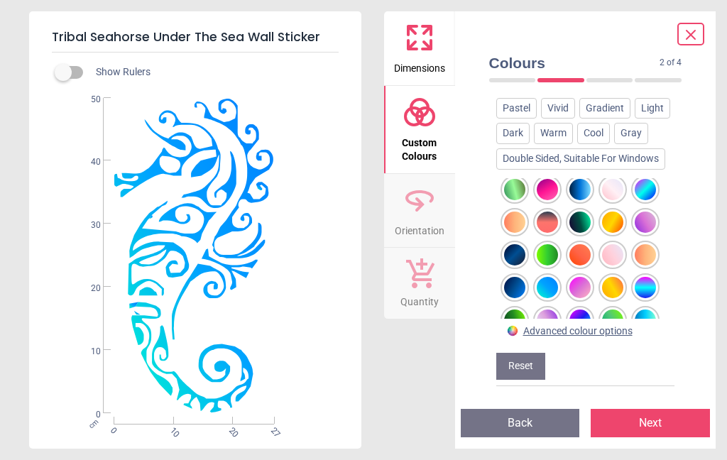
click at [521, 244] on div at bounding box center [514, 254] width 21 height 21
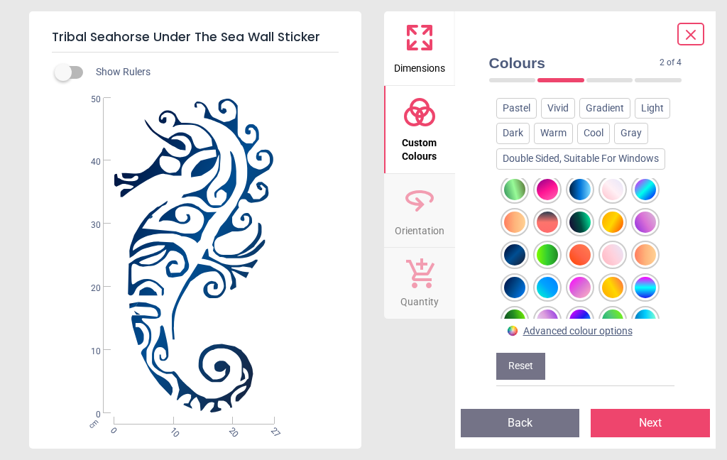
click at [514, 277] on div at bounding box center [514, 287] width 21 height 21
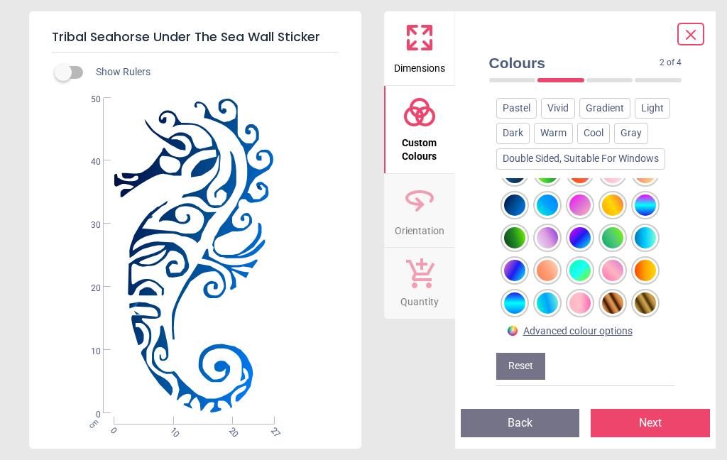
scroll to position [1044, 0]
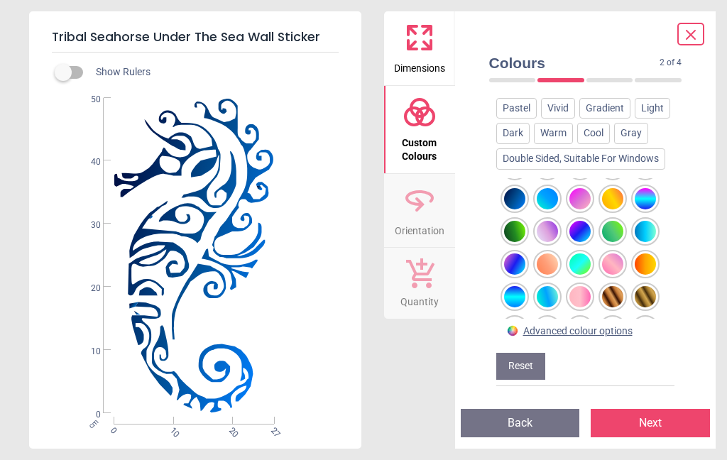
click at [579, 221] on div at bounding box center [580, 231] width 21 height 21
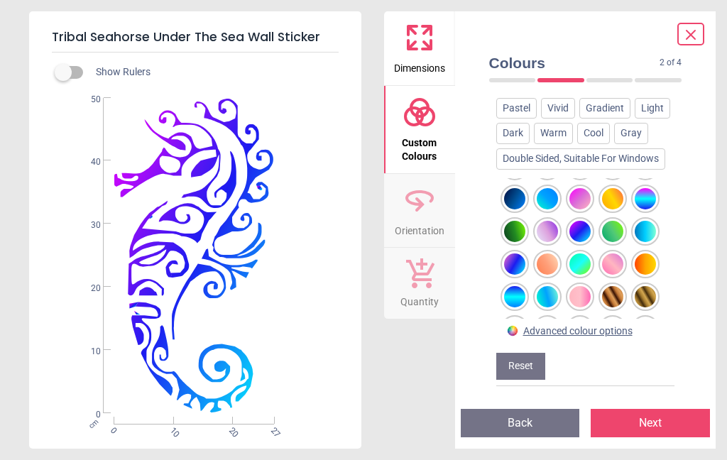
click at [522, 254] on div at bounding box center [514, 264] width 21 height 21
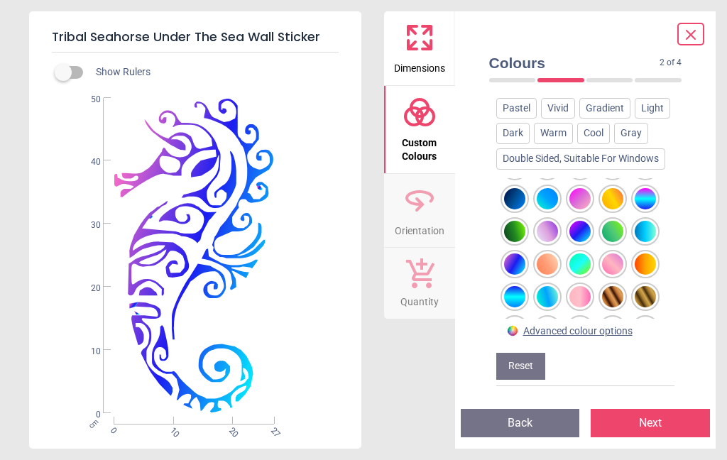
click at [508, 286] on div at bounding box center [514, 296] width 21 height 21
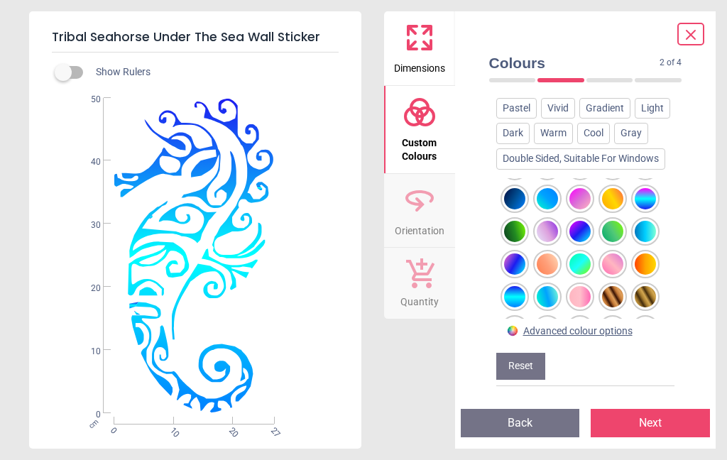
click at [541, 286] on div at bounding box center [547, 296] width 21 height 21
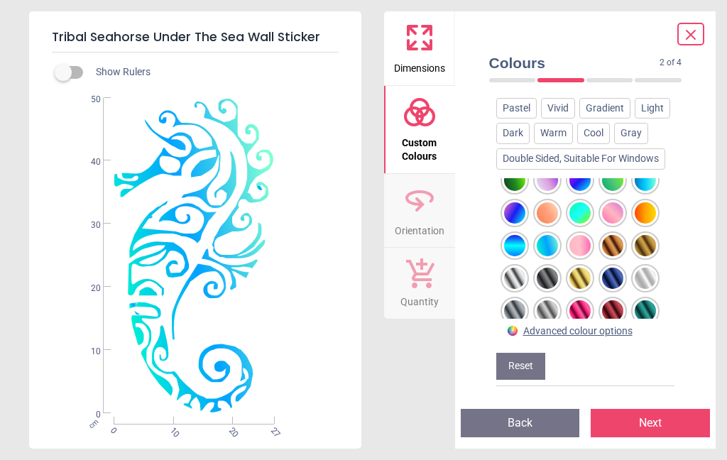
scroll to position [1095, 0]
click at [619, 268] on div at bounding box center [612, 278] width 21 height 21
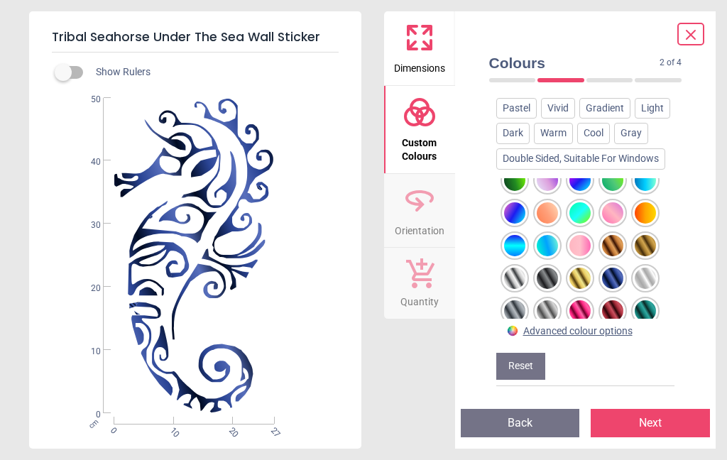
click at [652, 268] on div at bounding box center [645, 278] width 21 height 21
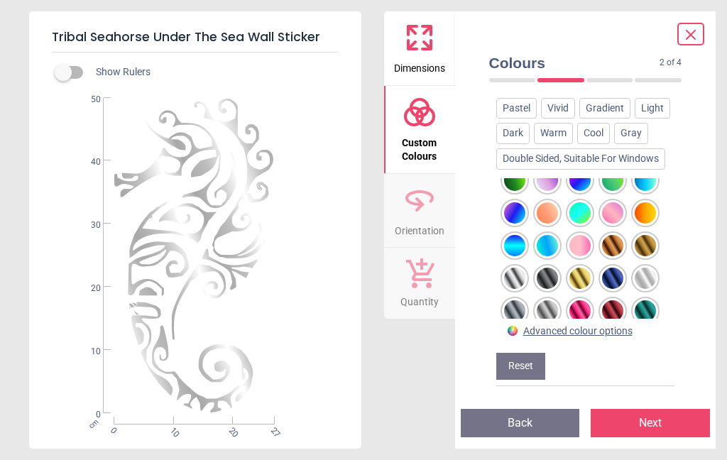
click at [547, 268] on div at bounding box center [547, 278] width 21 height 21
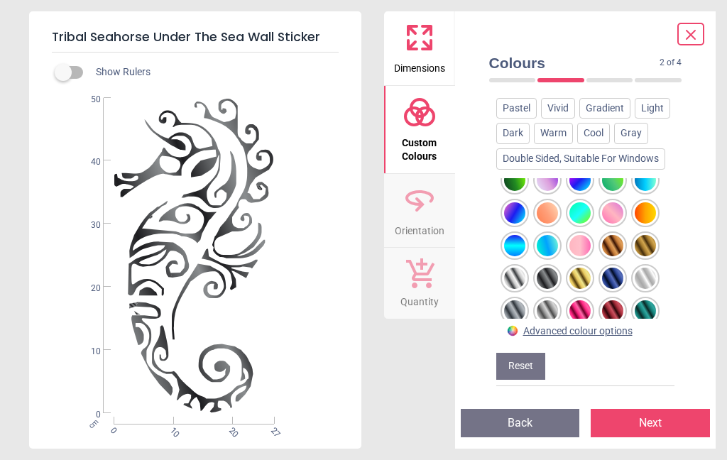
click at [509, 268] on div at bounding box center [514, 278] width 21 height 21
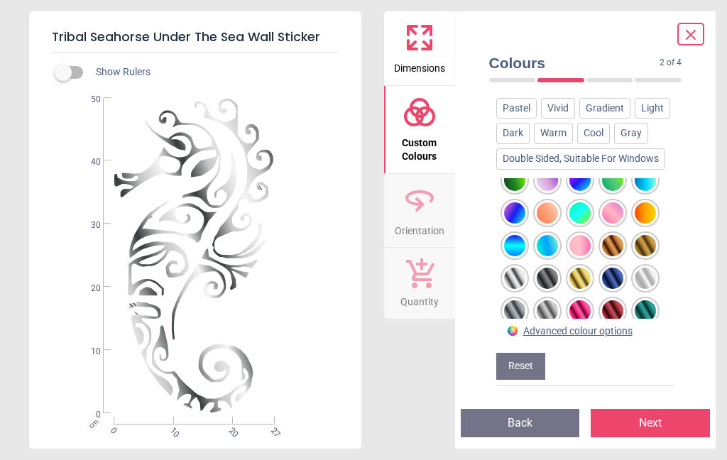
click at [608, 235] on div at bounding box center [612, 245] width 21 height 21
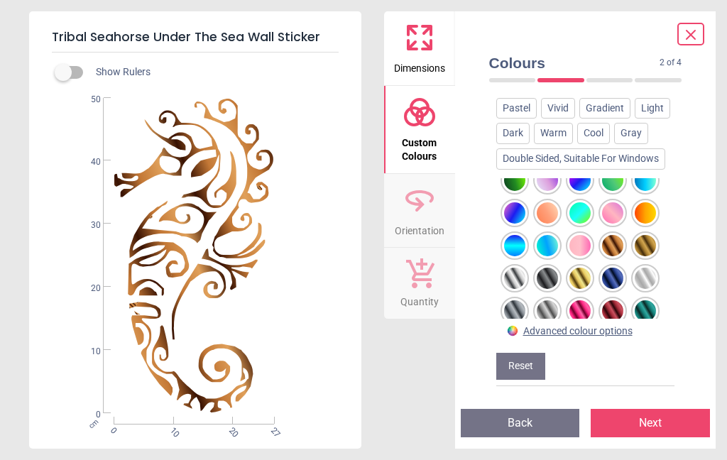
click at [646, 235] on div at bounding box center [645, 245] width 21 height 21
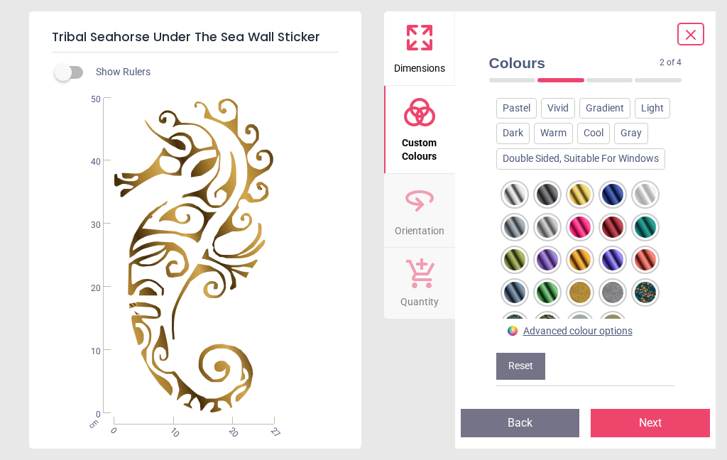
scroll to position [1178, 0]
click at [550, 250] on div at bounding box center [547, 260] width 21 height 21
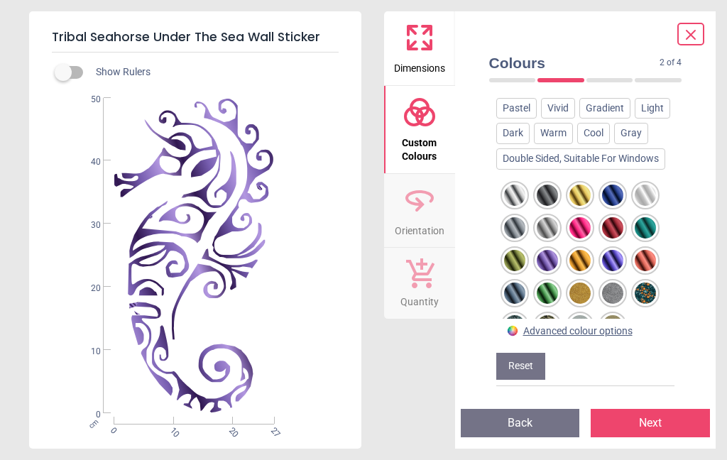
click at [616, 250] on div at bounding box center [612, 260] width 21 height 21
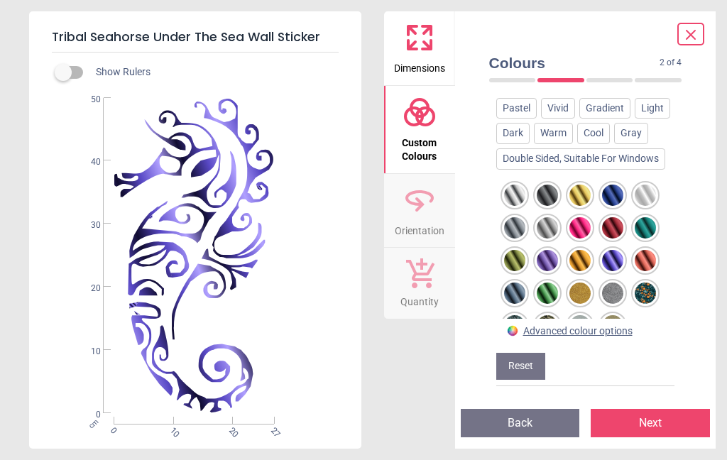
click at [512, 283] on div at bounding box center [514, 293] width 21 height 21
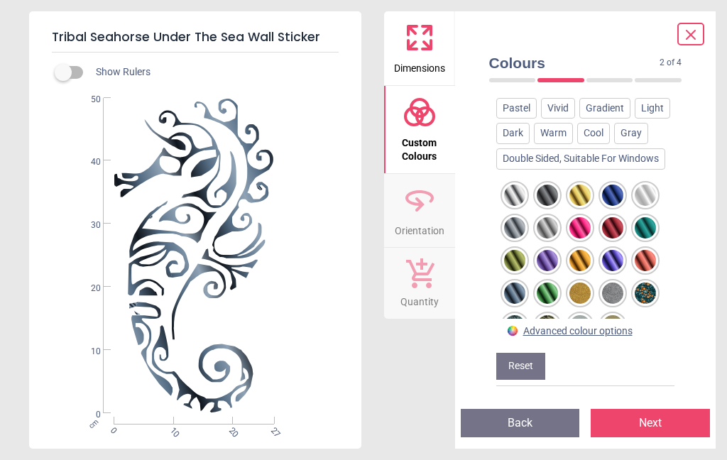
click at [544, 250] on div at bounding box center [547, 260] width 21 height 21
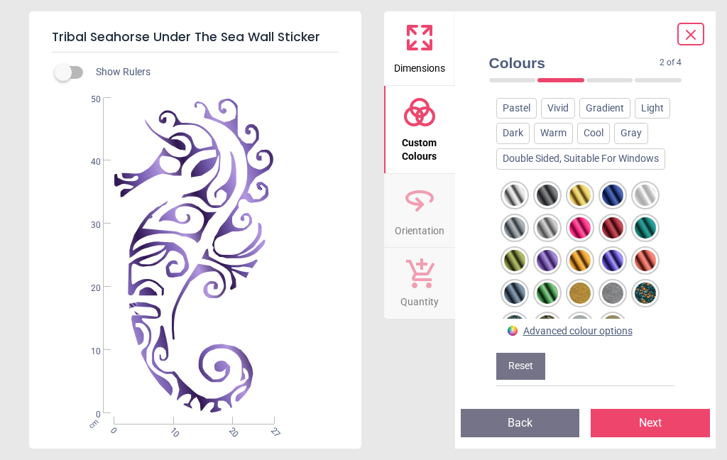
scroll to position [229, 0]
click at [654, 283] on div at bounding box center [645, 293] width 21 height 21
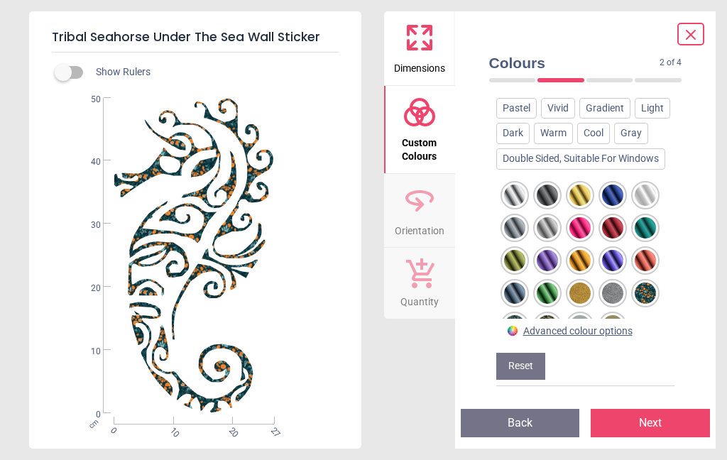
click at [553, 283] on div at bounding box center [547, 293] width 21 height 21
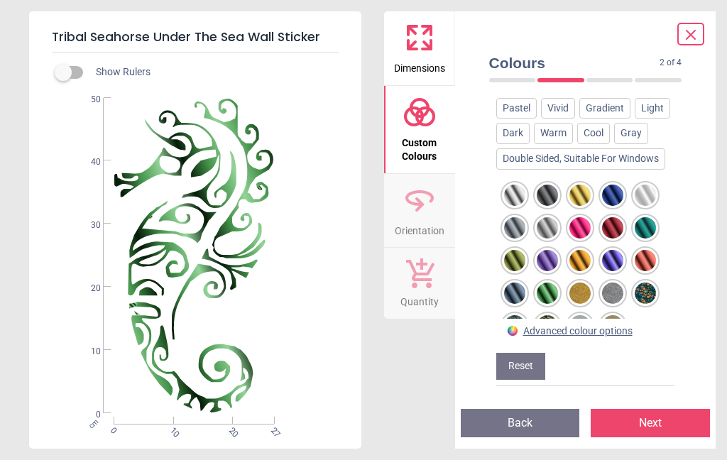
click at [510, 283] on div at bounding box center [514, 293] width 21 height 21
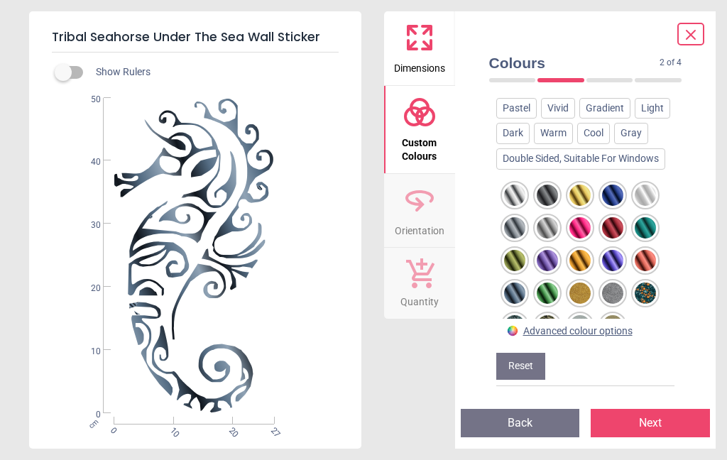
click at [514, 315] on div at bounding box center [514, 325] width 21 height 21
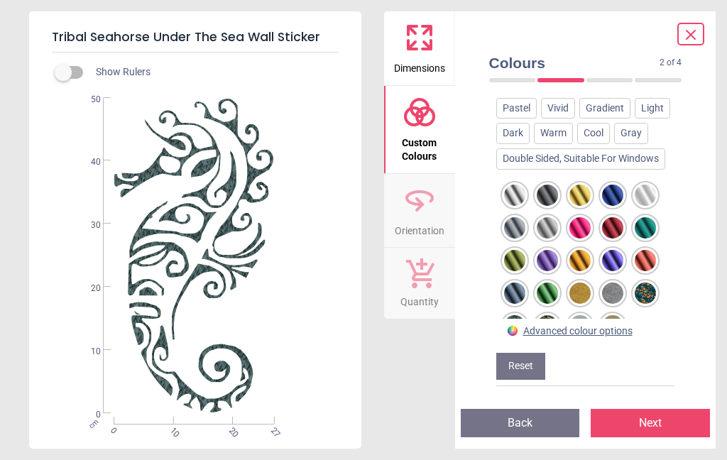
click at [509, 315] on div at bounding box center [514, 325] width 21 height 21
click at [548, 315] on div at bounding box center [547, 325] width 21 height 21
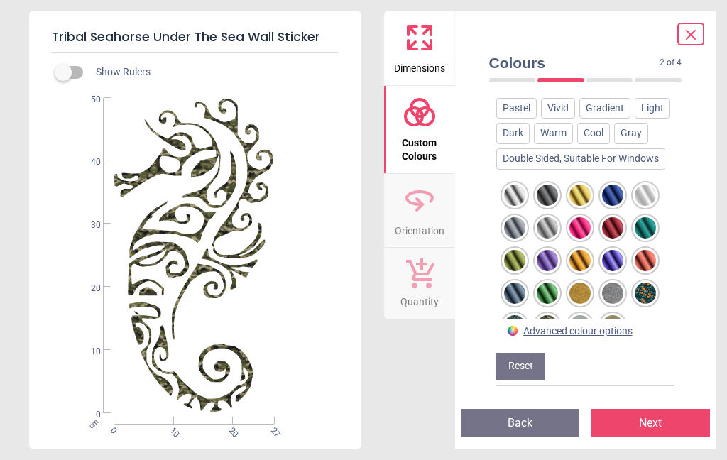
click at [616, 250] on div at bounding box center [612, 260] width 21 height 21
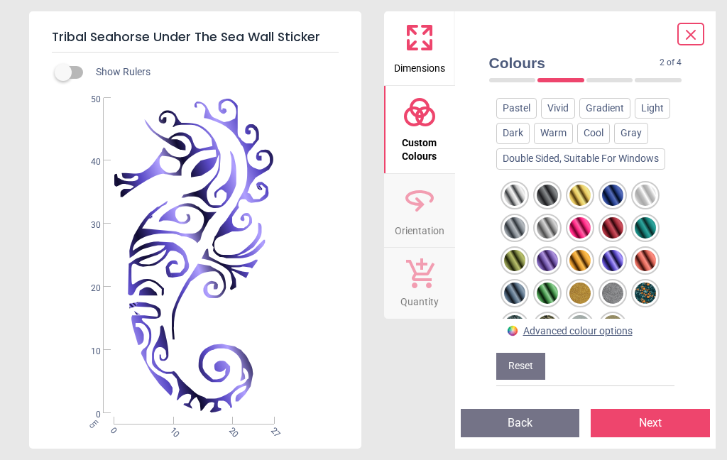
click at [548, 250] on div at bounding box center [547, 260] width 21 height 21
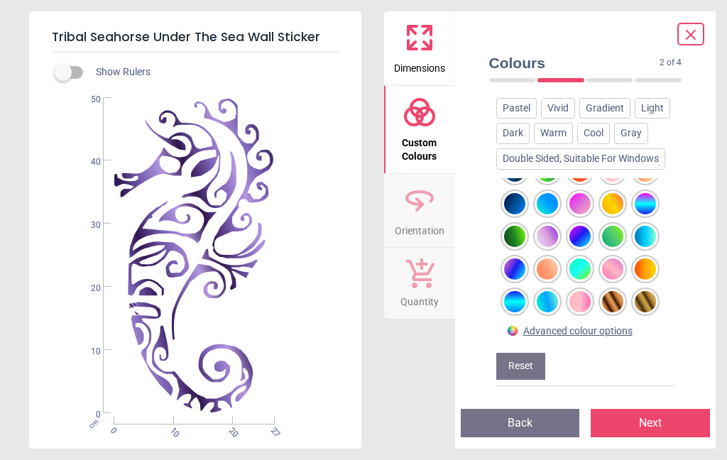
scroll to position [1038, 0]
click at [616, 325] on div at bounding box center [612, 335] width 21 height 21
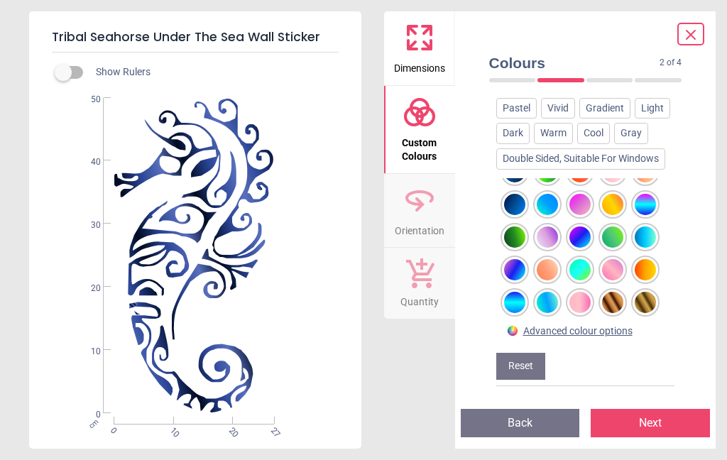
click at [552, 325] on div at bounding box center [547, 335] width 21 height 21
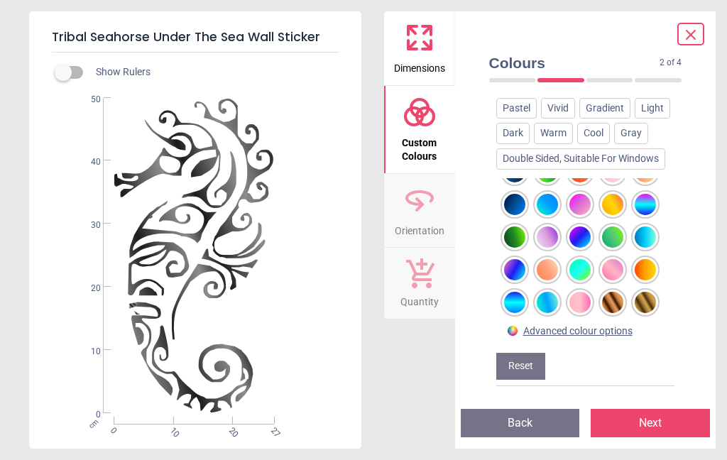
click at [647, 227] on div at bounding box center [645, 237] width 21 height 21
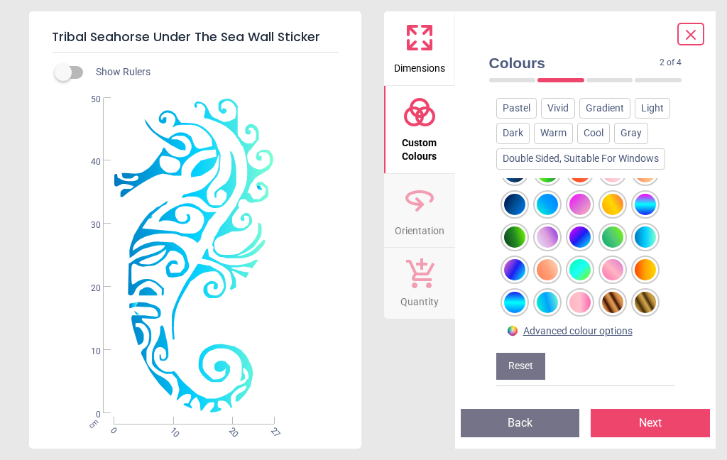
click at [646, 194] on div at bounding box center [645, 204] width 21 height 21
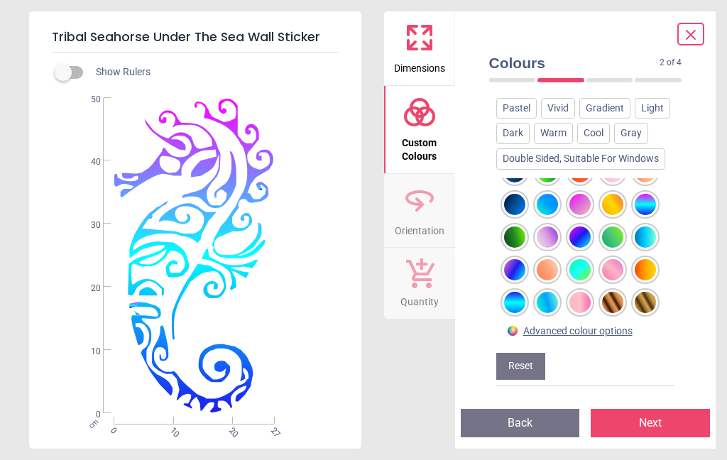
click at [578, 227] on div at bounding box center [580, 237] width 21 height 21
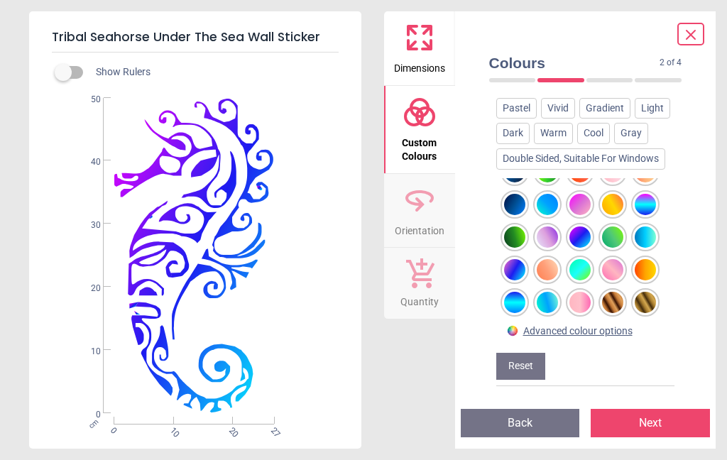
click at [546, 194] on div at bounding box center [547, 204] width 21 height 21
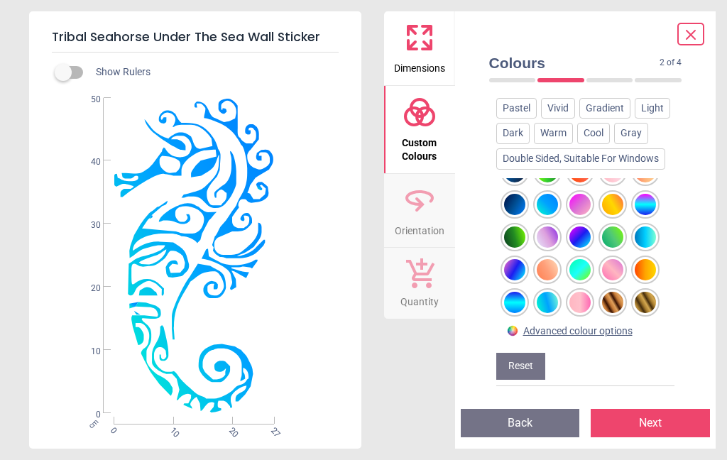
click at [514, 194] on div at bounding box center [514, 204] width 21 height 21
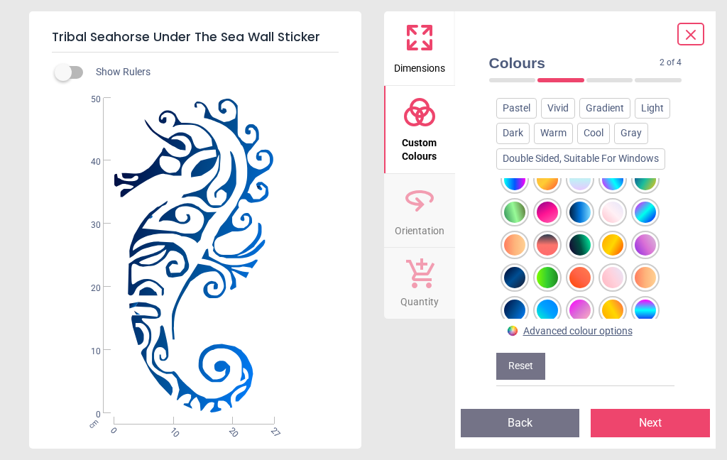
scroll to position [933, 0]
click at [651, 201] on div at bounding box center [645, 211] width 21 height 21
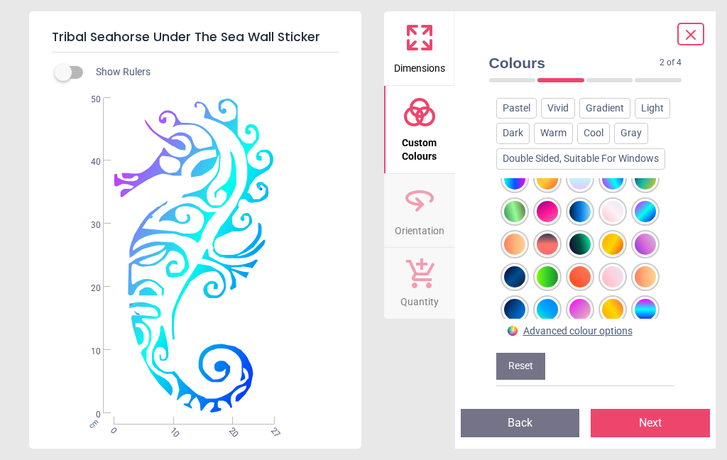
click at [585, 201] on div at bounding box center [580, 211] width 21 height 21
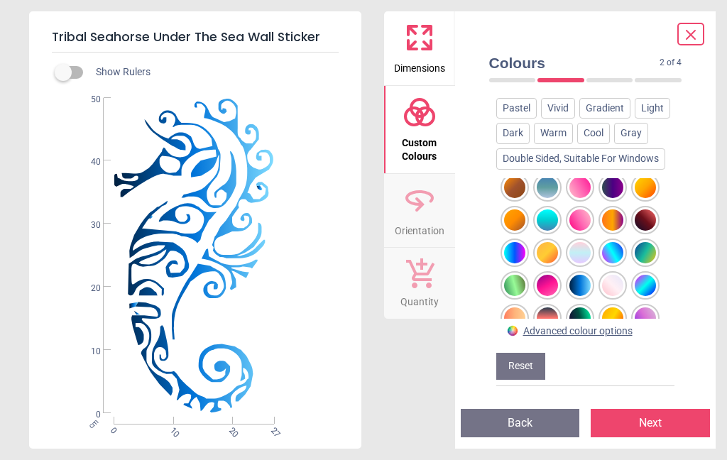
scroll to position [858, 0]
click at [612, 243] on div at bounding box center [612, 253] width 21 height 21
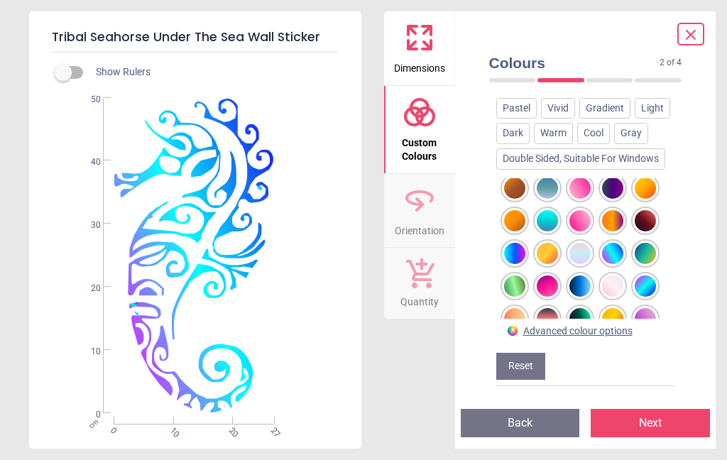
click at [512, 243] on div at bounding box center [514, 253] width 21 height 21
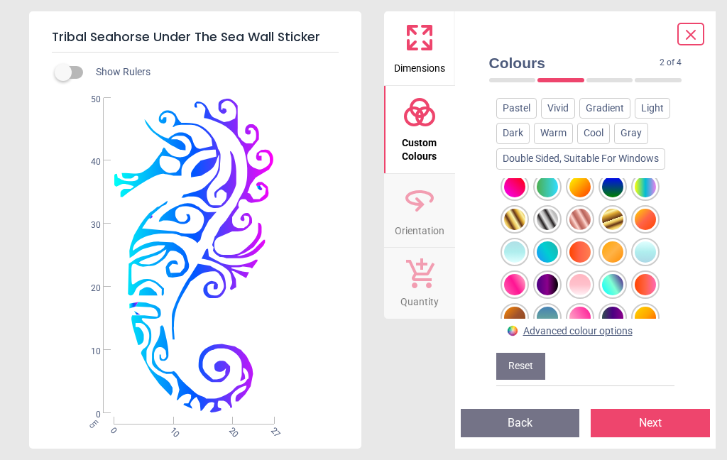
scroll to position [743, 0]
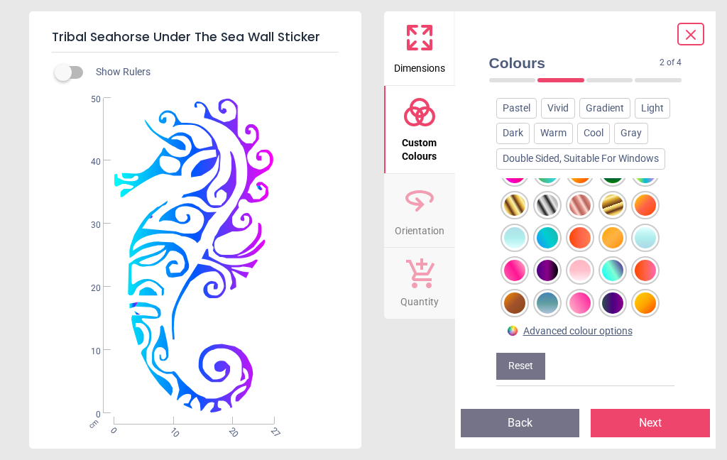
click at [619, 293] on div at bounding box center [612, 303] width 21 height 21
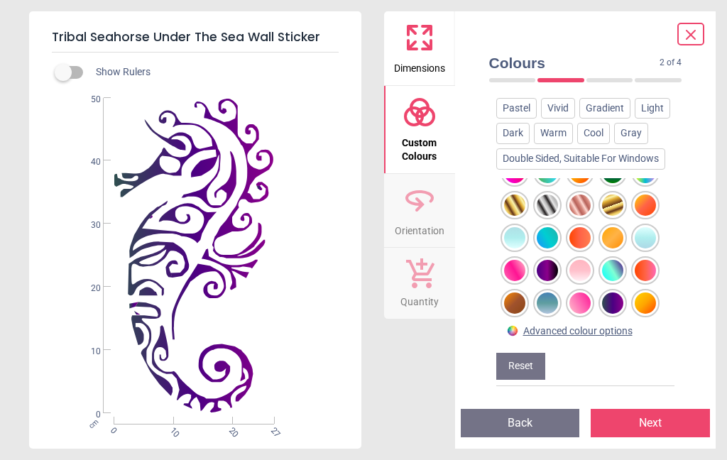
click at [551, 260] on div at bounding box center [547, 270] width 21 height 21
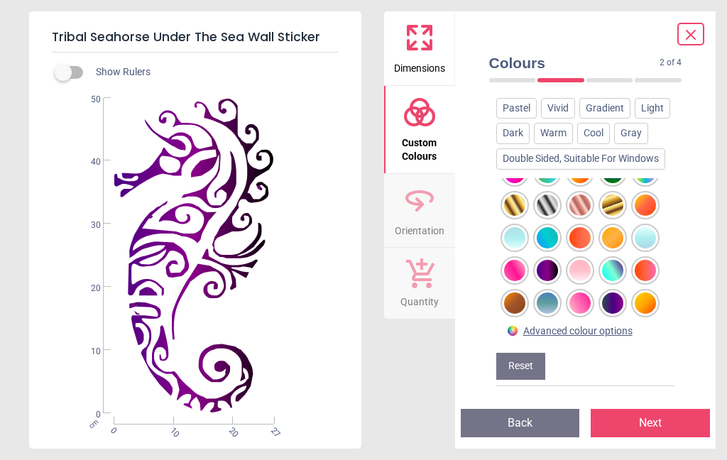
click at [616, 260] on div at bounding box center [612, 270] width 21 height 21
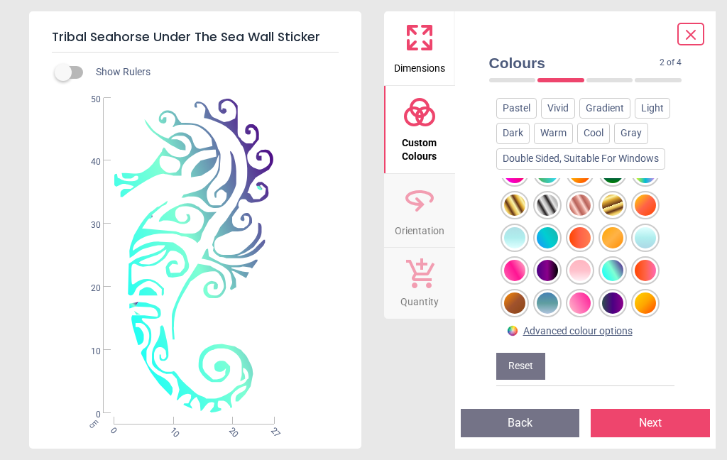
click at [547, 195] on div at bounding box center [547, 205] width 21 height 21
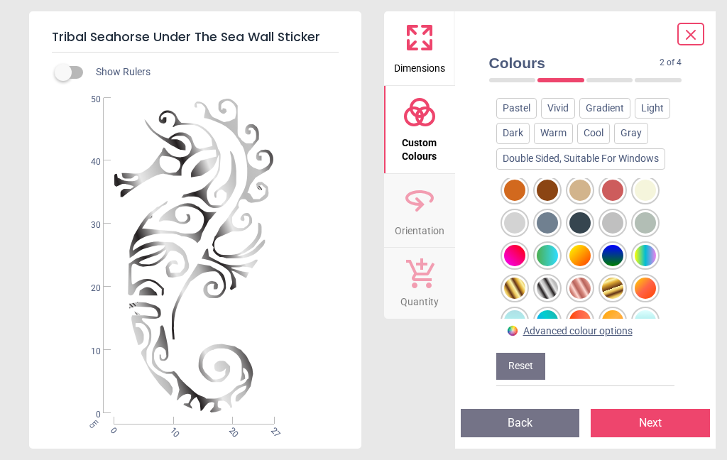
scroll to position [655, 0]
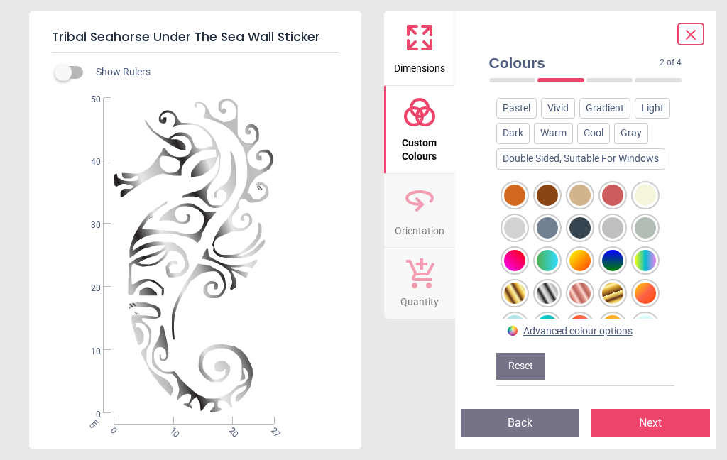
click at [646, 250] on div at bounding box center [645, 260] width 21 height 21
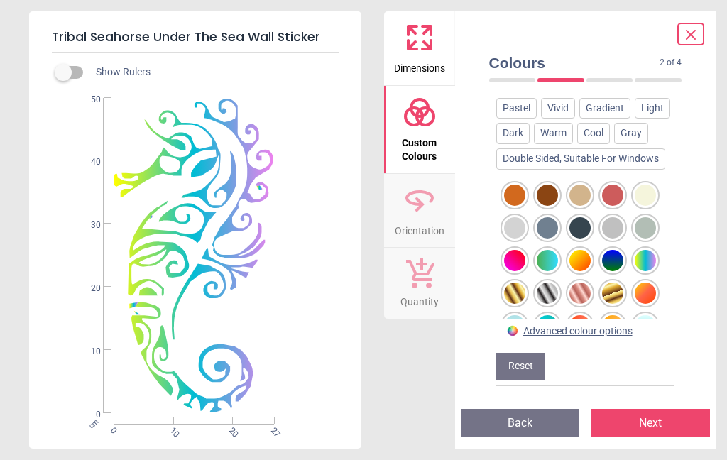
click at [541, 217] on div at bounding box center [547, 227] width 21 height 21
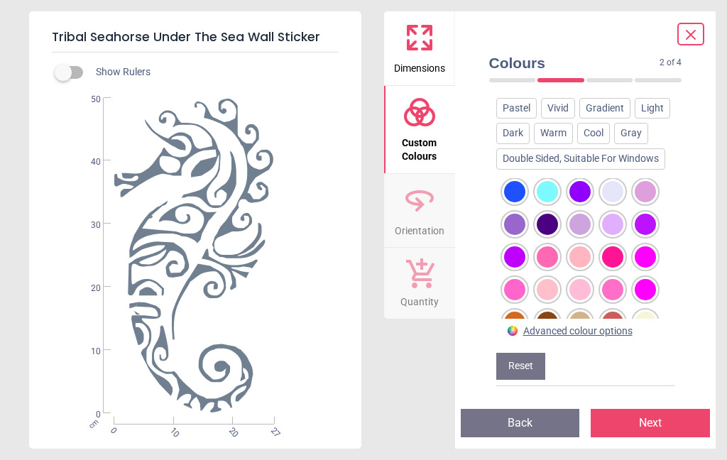
scroll to position [530, 0]
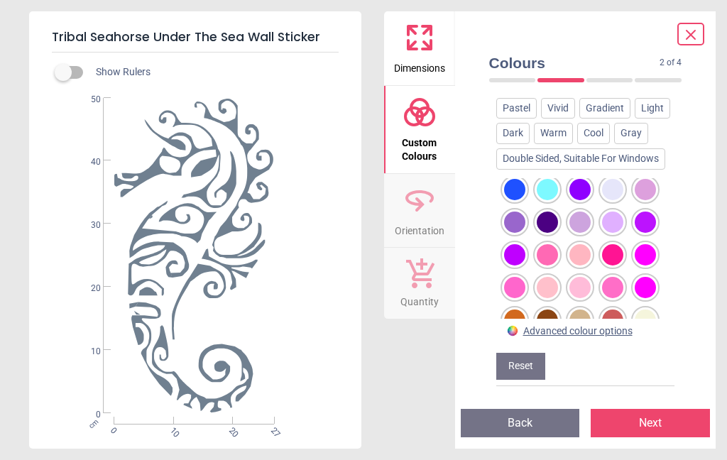
click at [518, 244] on div at bounding box center [514, 254] width 21 height 21
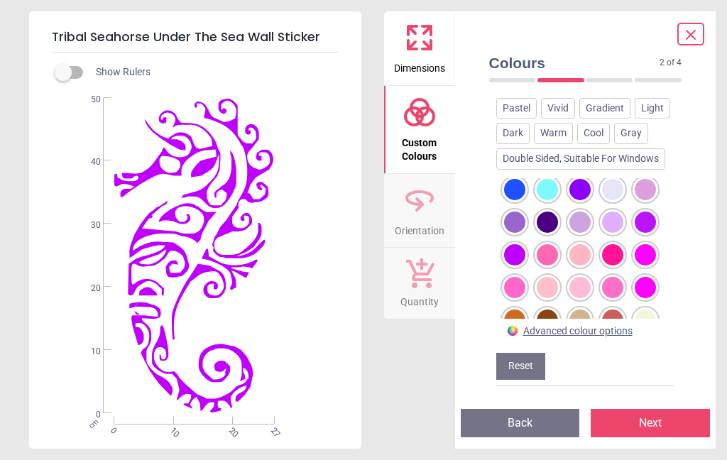
click at [648, 212] on div at bounding box center [645, 222] width 21 height 21
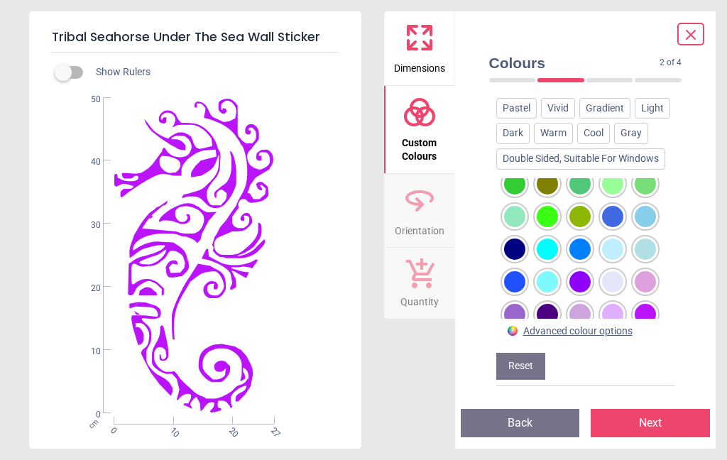
scroll to position [437, 0]
click at [580, 272] on div at bounding box center [580, 282] width 21 height 21
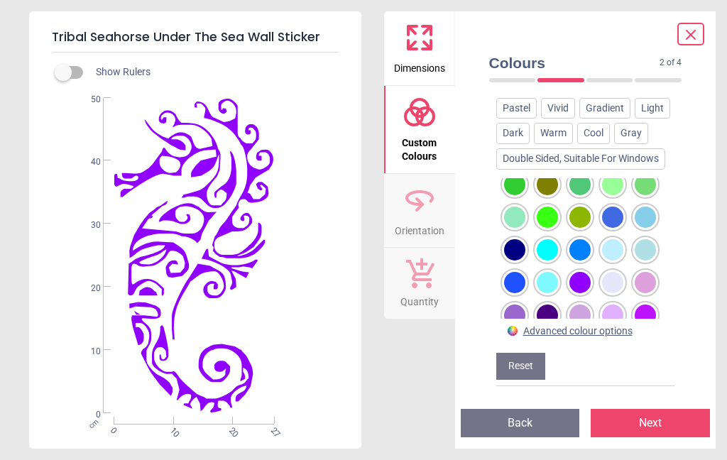
click at [516, 272] on div at bounding box center [514, 282] width 21 height 21
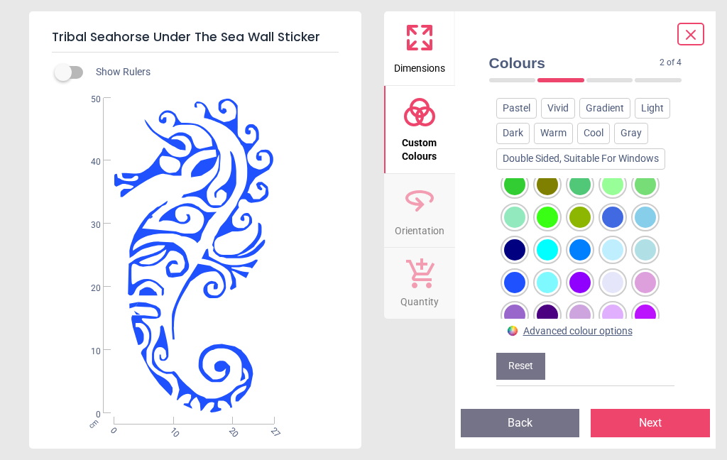
click at [607, 207] on div at bounding box center [612, 217] width 21 height 21
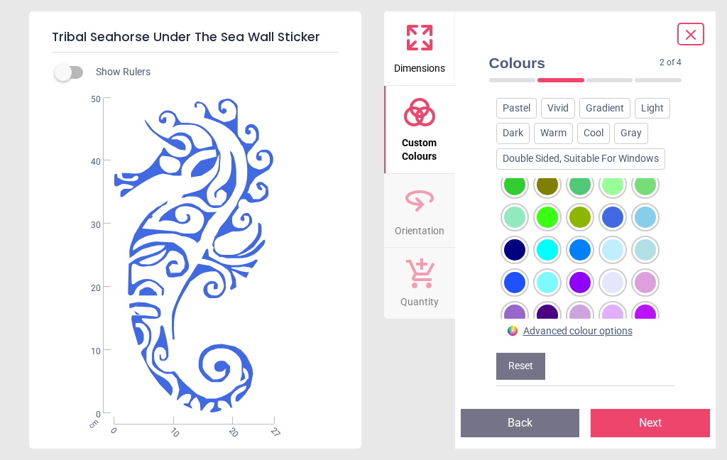
click at [511, 239] on div at bounding box center [514, 249] width 21 height 21
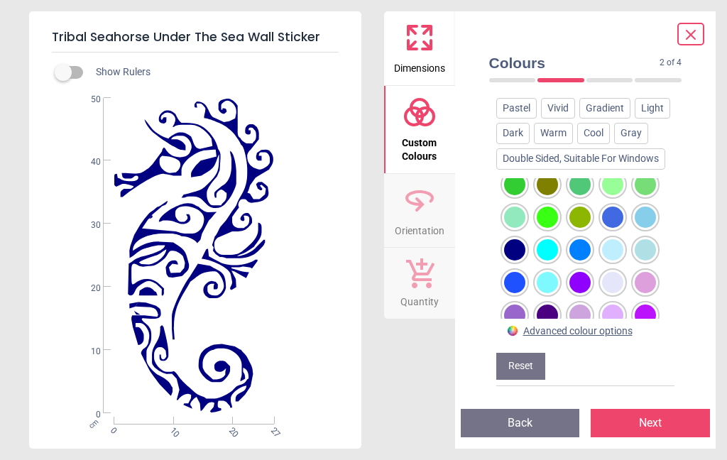
click at [584, 239] on div at bounding box center [580, 249] width 21 height 21
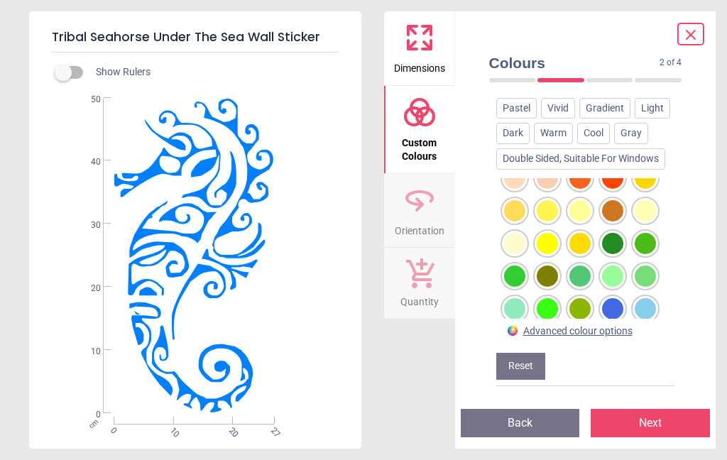
scroll to position [345, 0]
click at [418, 215] on icon at bounding box center [420, 200] width 34 height 34
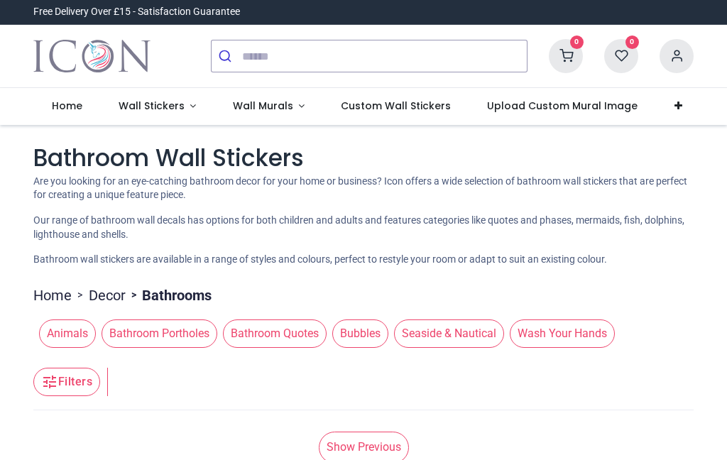
click at [256, 102] on span "Wall Murals" at bounding box center [263, 106] width 60 height 14
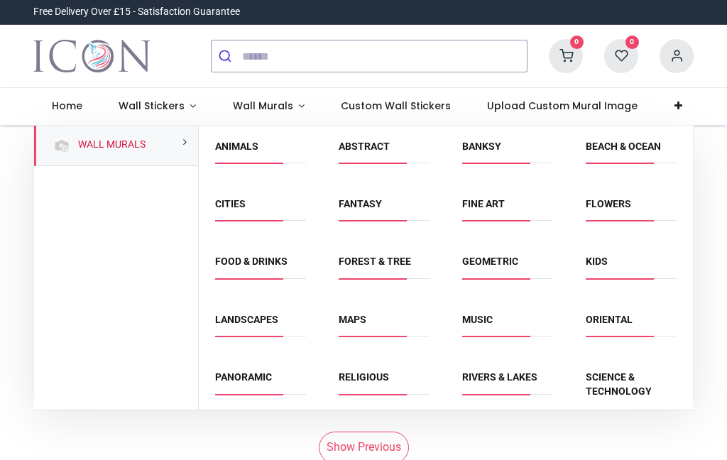
click at [238, 146] on link "Animals" at bounding box center [236, 146] width 43 height 11
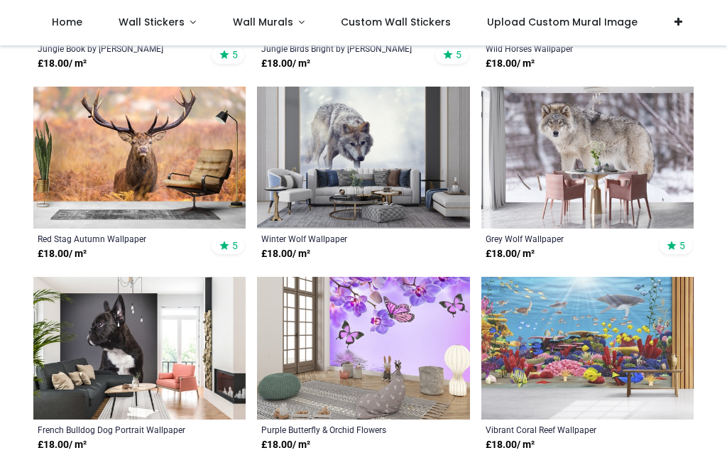
scroll to position [1655, 0]
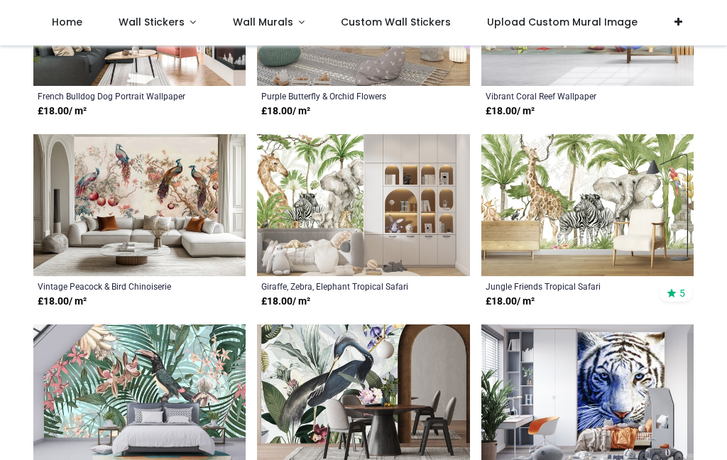
scroll to position [1986, 0]
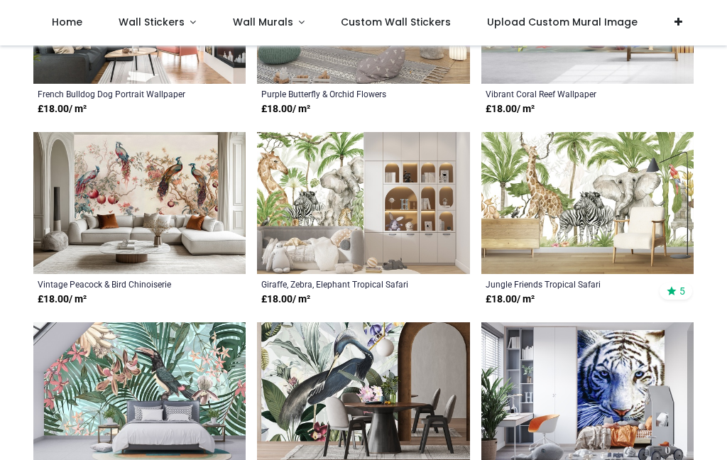
click at [252, 22] on span "Wall Murals" at bounding box center [263, 22] width 60 height 14
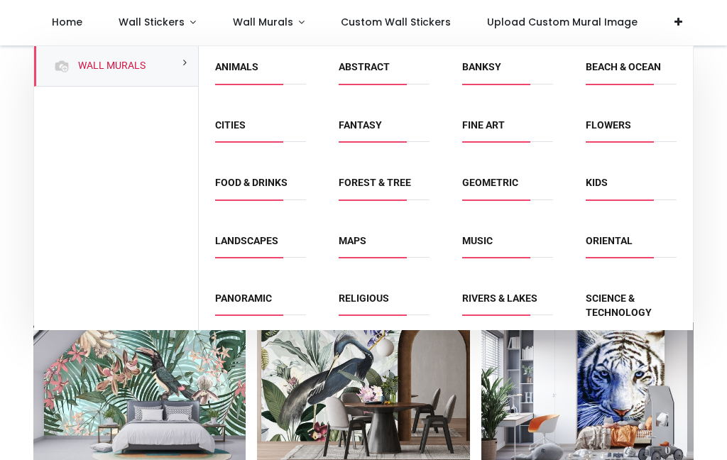
click at [155, 16] on span "Wall Stickers" at bounding box center [152, 22] width 66 height 14
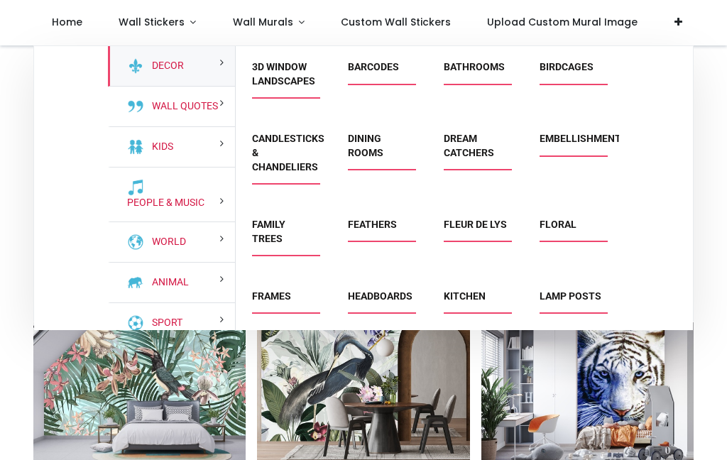
click at [475, 61] on link "Bathrooms" at bounding box center [474, 66] width 61 height 11
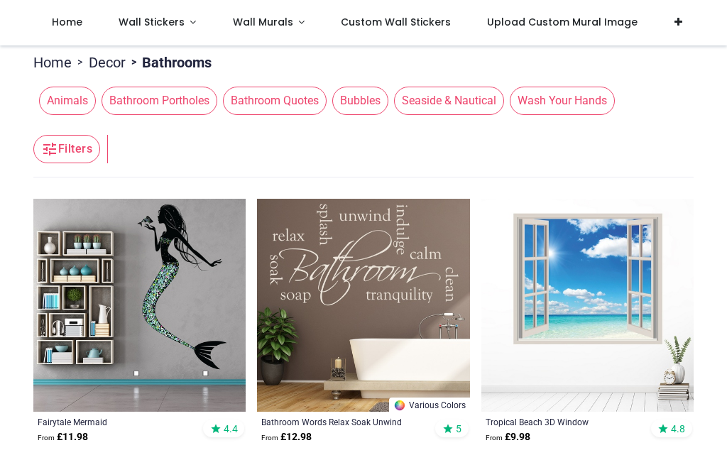
scroll to position [152, 0]
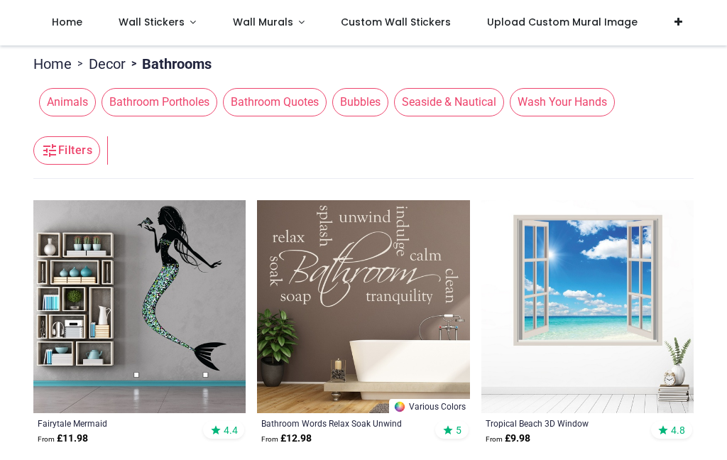
click at [153, 16] on span "Wall Stickers" at bounding box center [152, 22] width 66 height 14
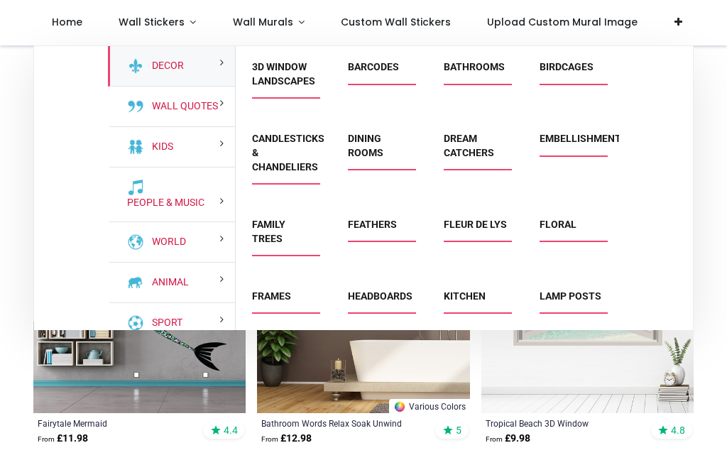
click at [565, 227] on link "Floral" at bounding box center [558, 224] width 37 height 11
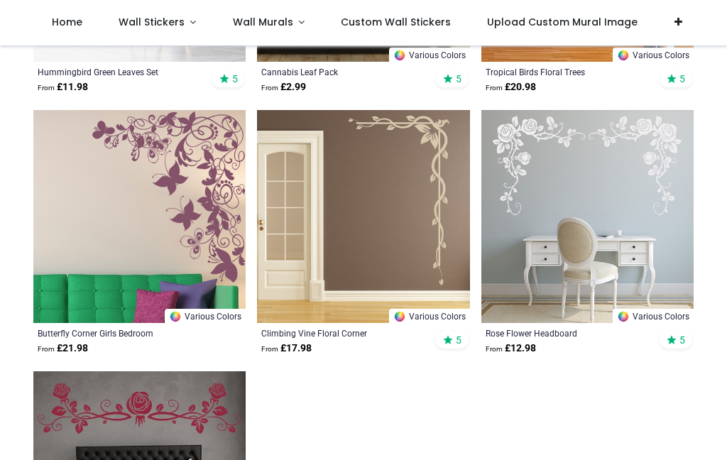
scroll to position [2320, 0]
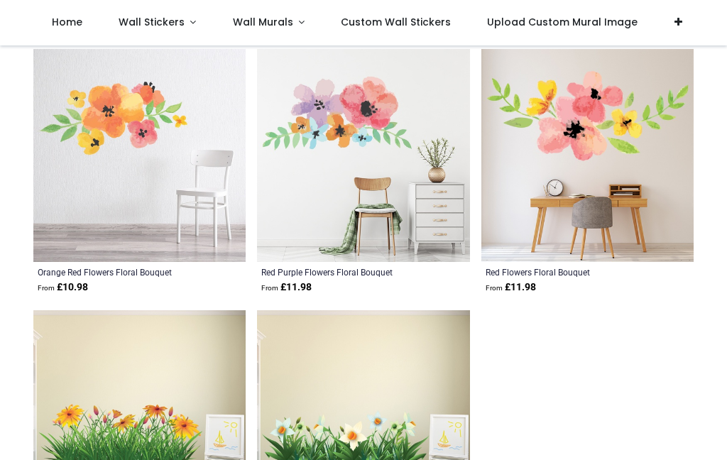
scroll to position [4820, 0]
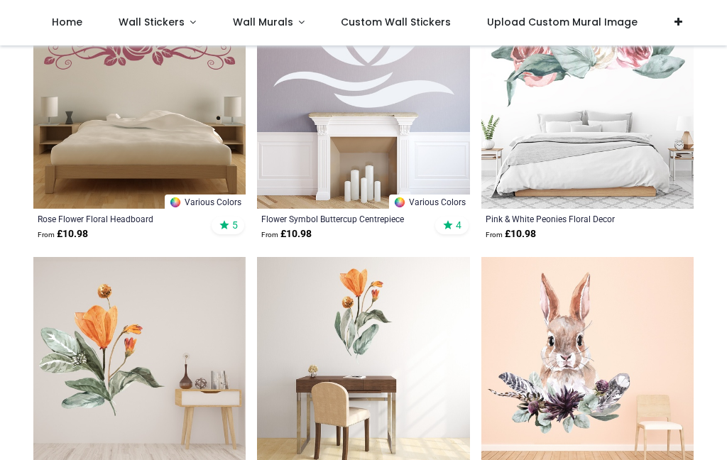
scroll to position [7161, 0]
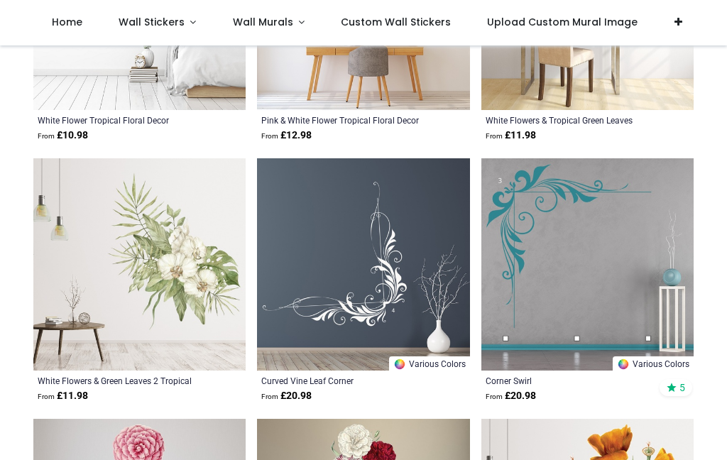
scroll to position [8010, 0]
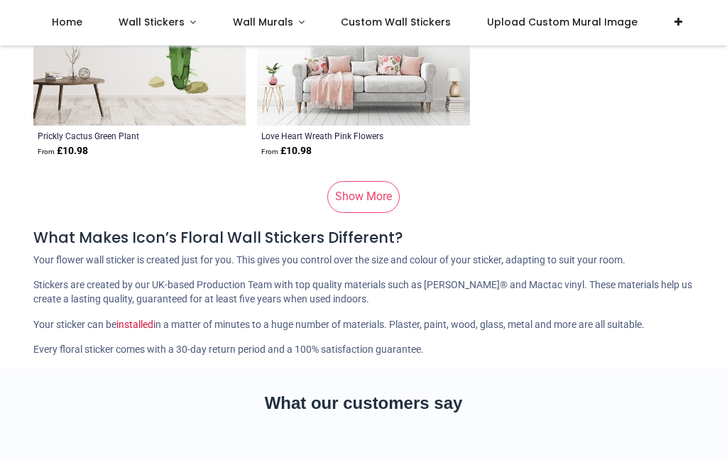
scroll to position [12430, 0]
